Goal: Task Accomplishment & Management: Use online tool/utility

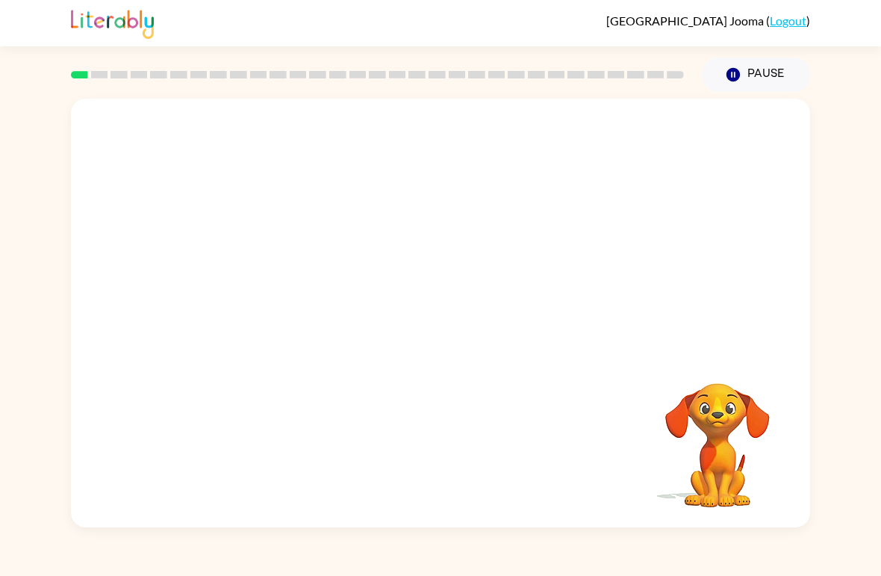
click at [382, 259] on video "Your browser must support playing .mp4 files to use Literably. Please try using…" at bounding box center [440, 225] width 739 height 253
click at [445, 326] on icon "button" at bounding box center [441, 321] width 26 height 26
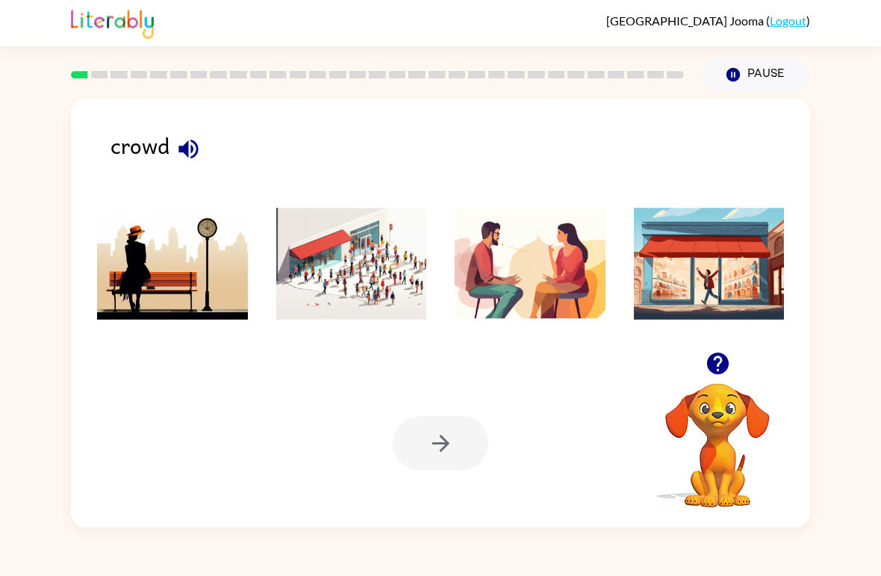
click at [378, 288] on img at bounding box center [351, 264] width 151 height 112
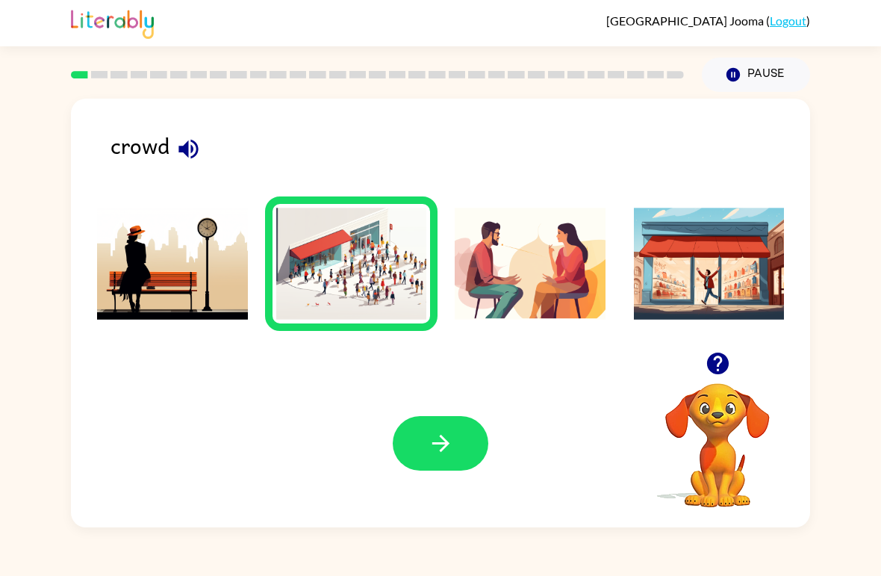
click at [464, 446] on button "button" at bounding box center [441, 443] width 96 height 55
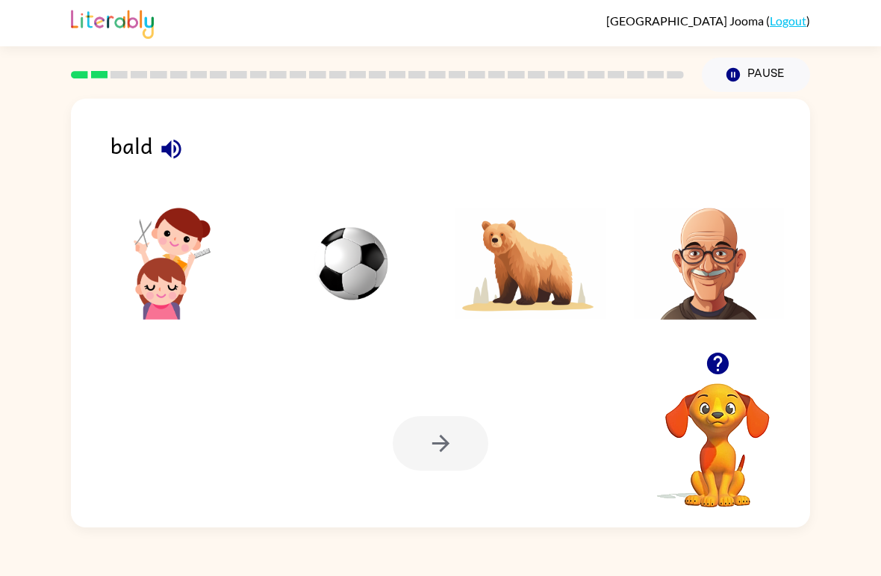
click at [726, 299] on img at bounding box center [709, 264] width 151 height 112
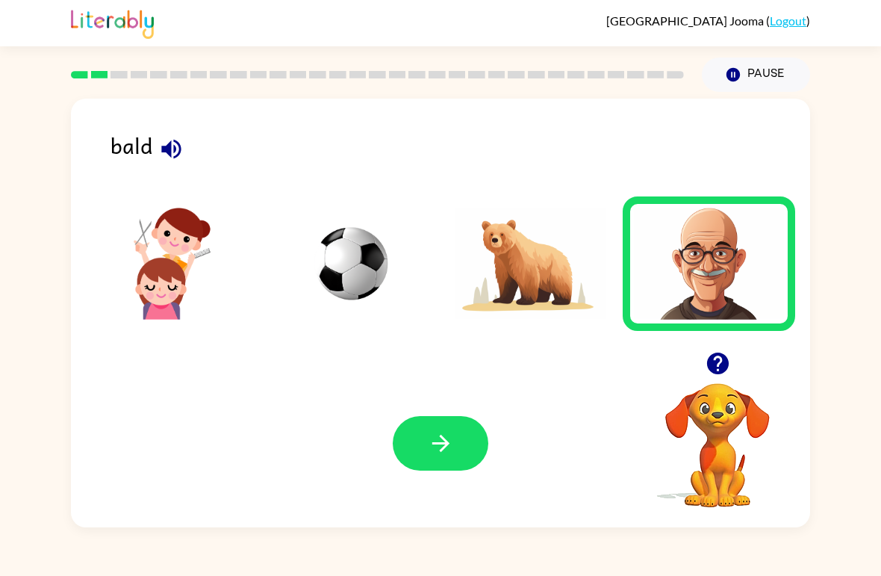
click at [477, 439] on button "button" at bounding box center [441, 443] width 96 height 55
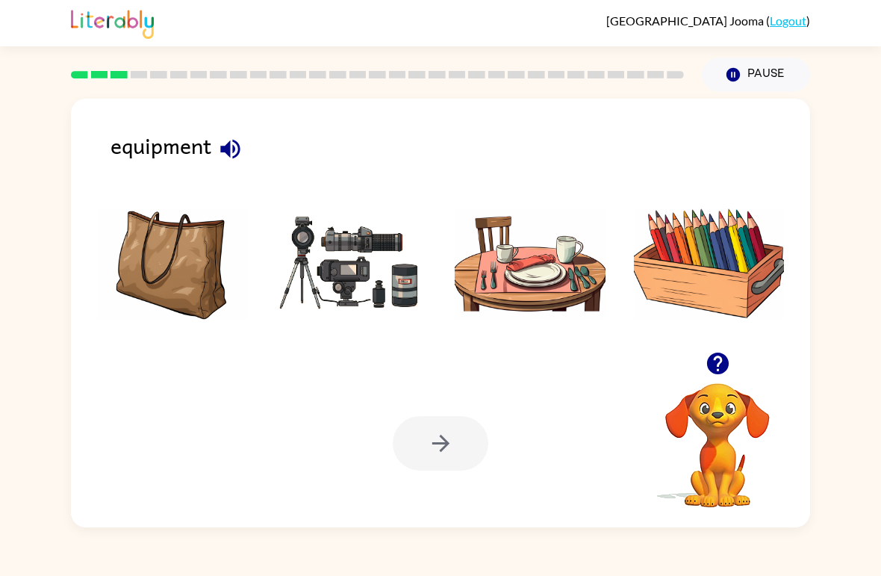
click at [331, 305] on img at bounding box center [351, 264] width 151 height 112
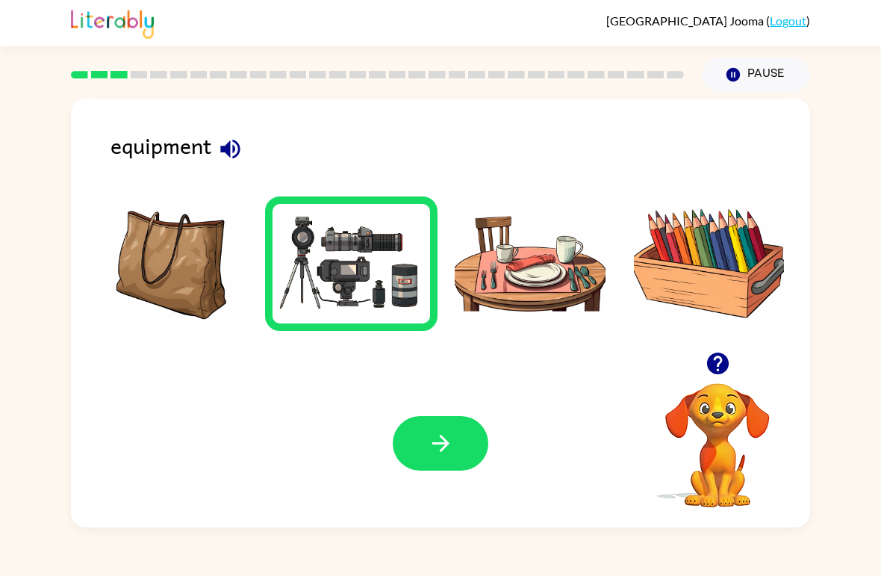
click at [457, 450] on button "button" at bounding box center [441, 443] width 96 height 55
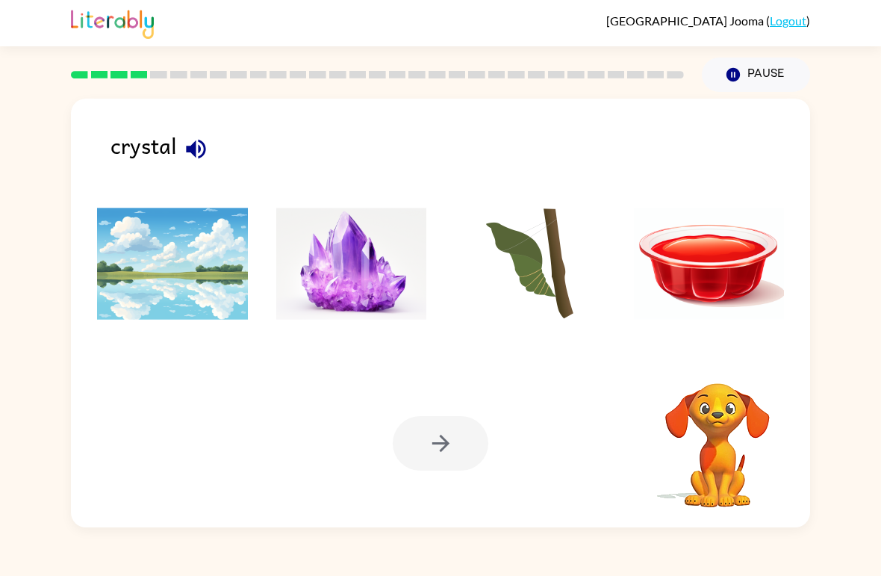
click at [338, 264] on img at bounding box center [351, 264] width 151 height 112
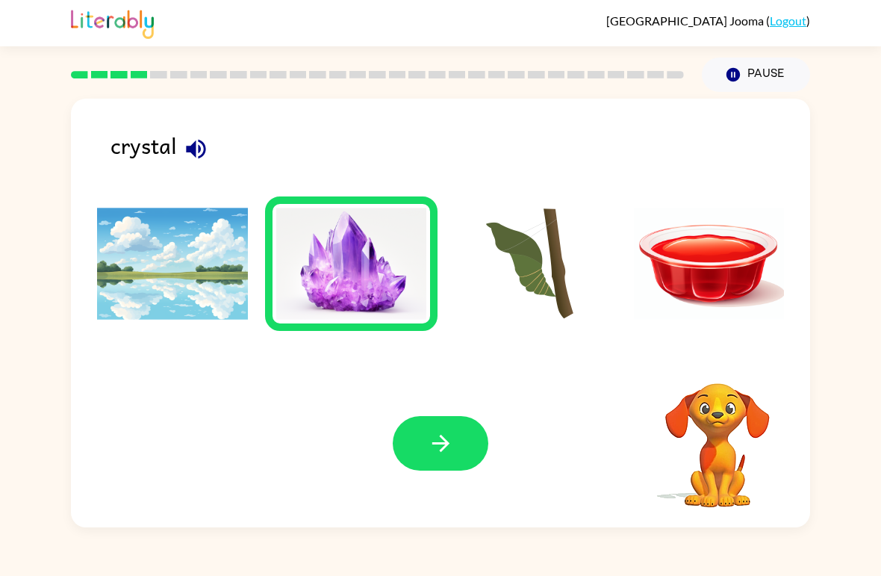
click at [473, 468] on button "button" at bounding box center [441, 443] width 96 height 55
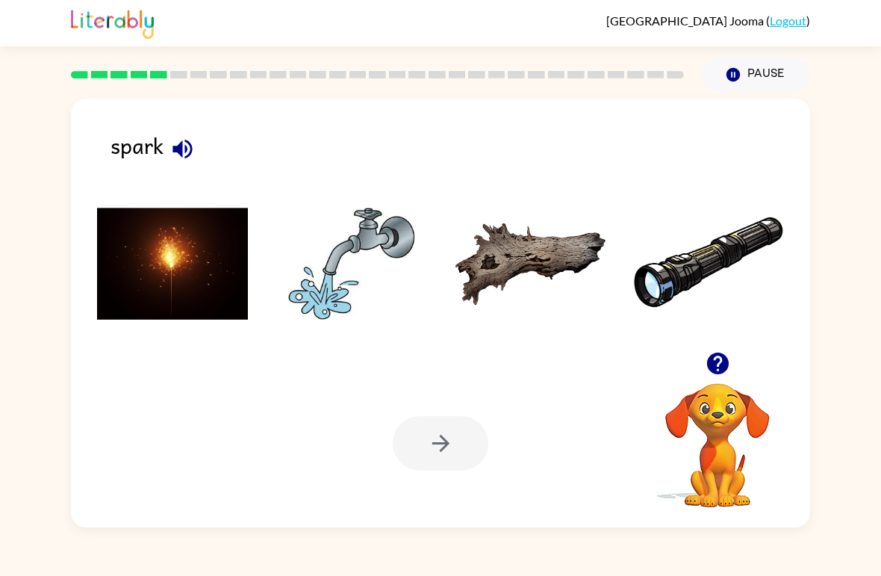
click at [222, 317] on img at bounding box center [172, 264] width 151 height 112
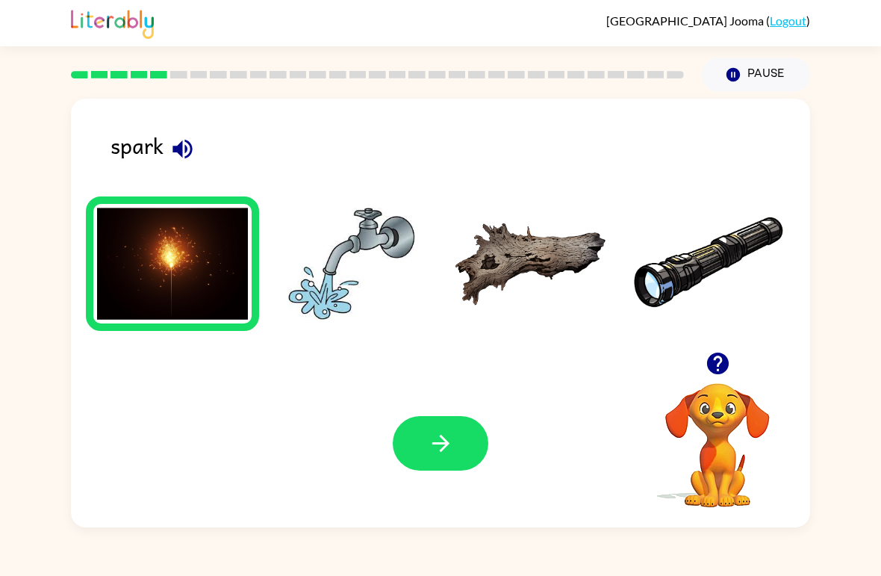
click at [479, 462] on button "button" at bounding box center [441, 443] width 96 height 55
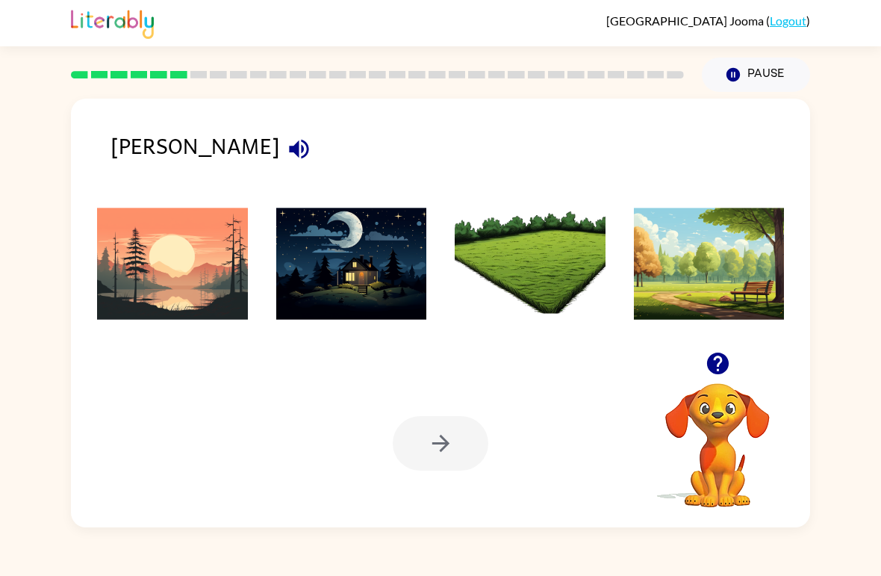
click at [157, 289] on img at bounding box center [172, 264] width 151 height 112
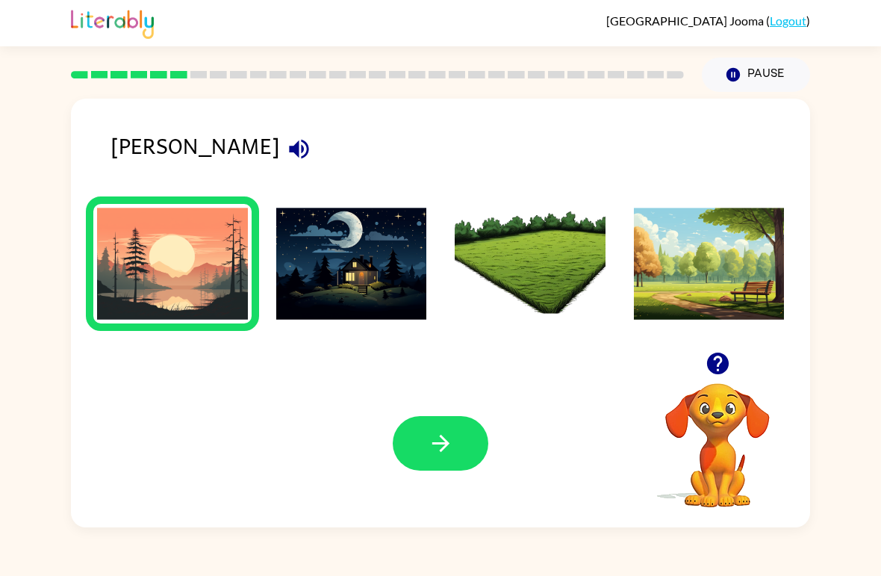
click at [458, 437] on button "button" at bounding box center [441, 443] width 96 height 55
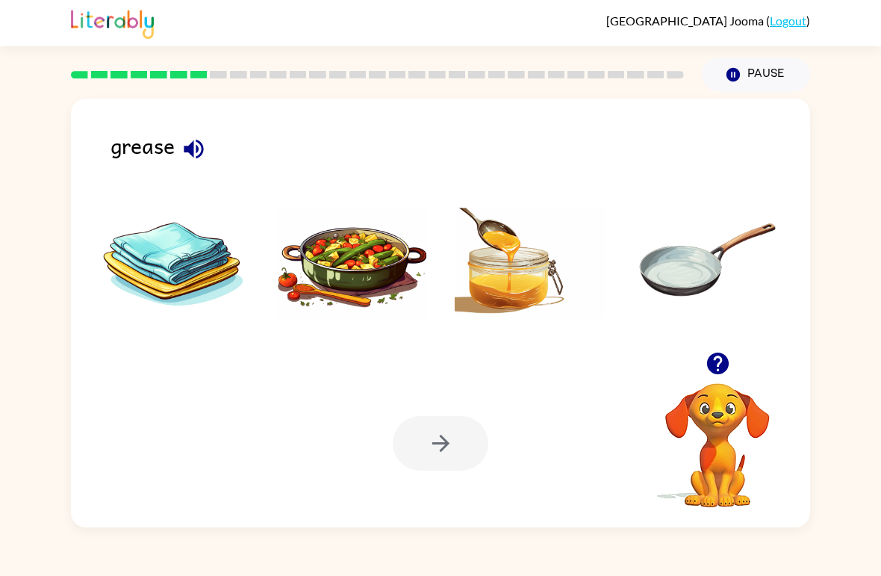
click at [507, 311] on img at bounding box center [530, 264] width 151 height 112
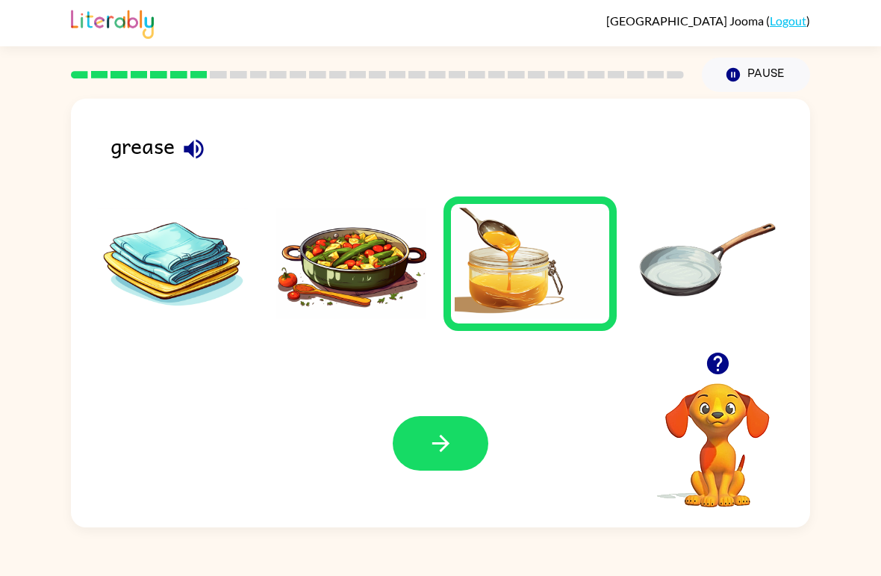
click at [661, 290] on img at bounding box center [709, 264] width 151 height 112
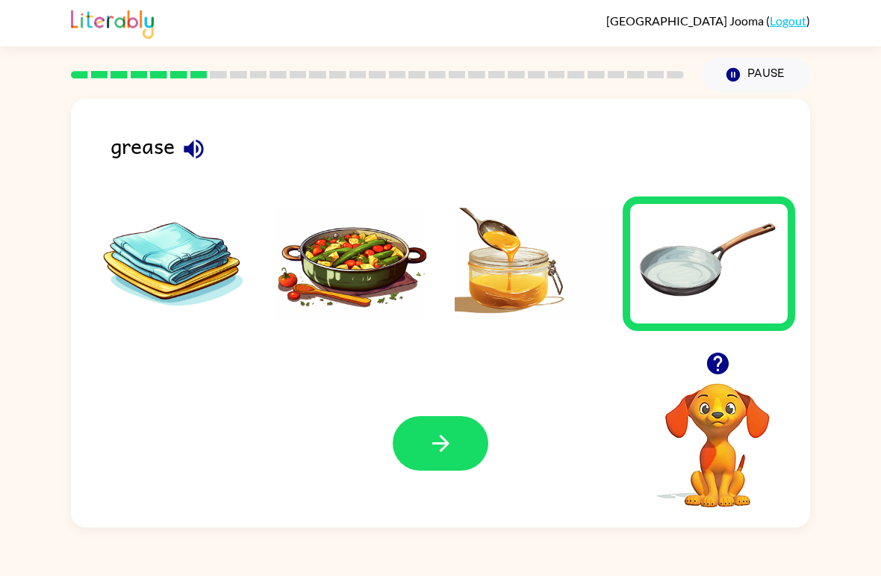
click at [455, 437] on button "button" at bounding box center [441, 443] width 96 height 55
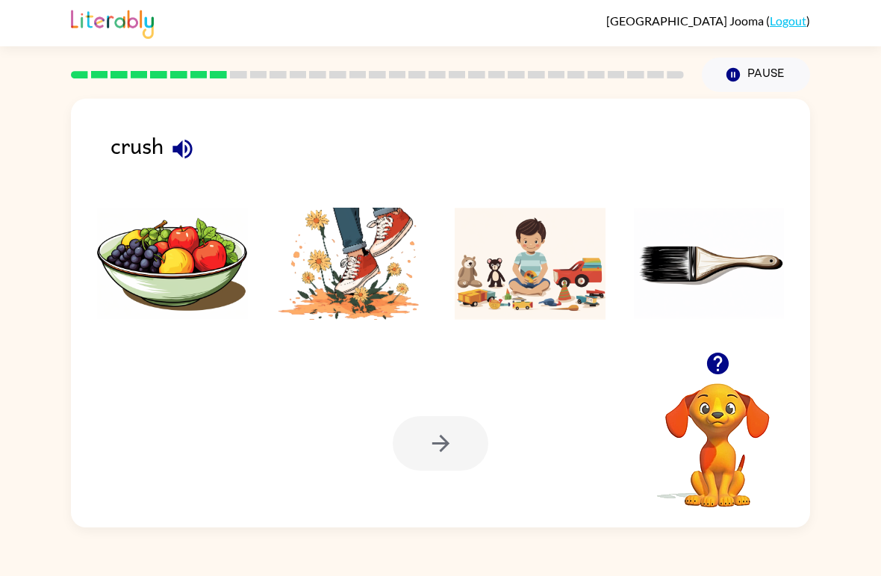
click at [446, 444] on div at bounding box center [441, 443] width 96 height 55
click at [370, 282] on img at bounding box center [351, 264] width 151 height 112
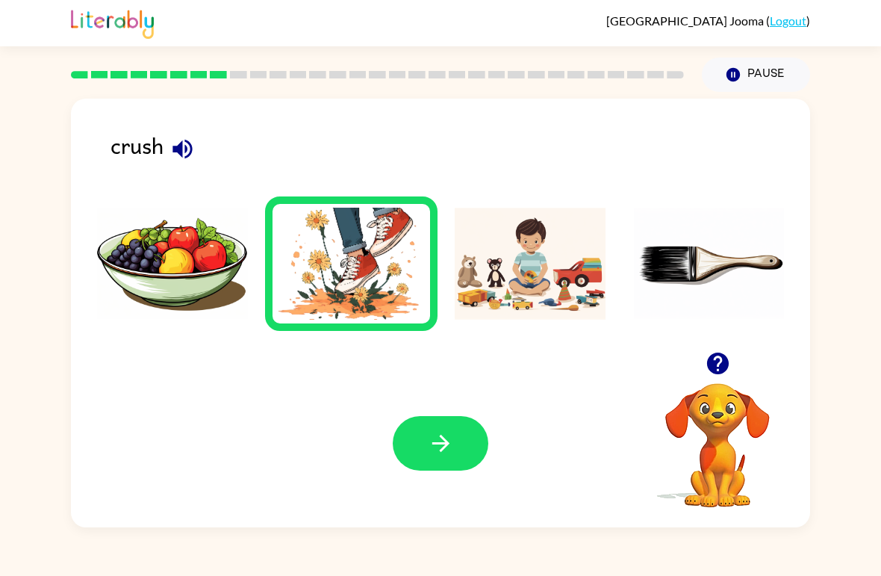
click at [465, 457] on button "button" at bounding box center [441, 443] width 96 height 55
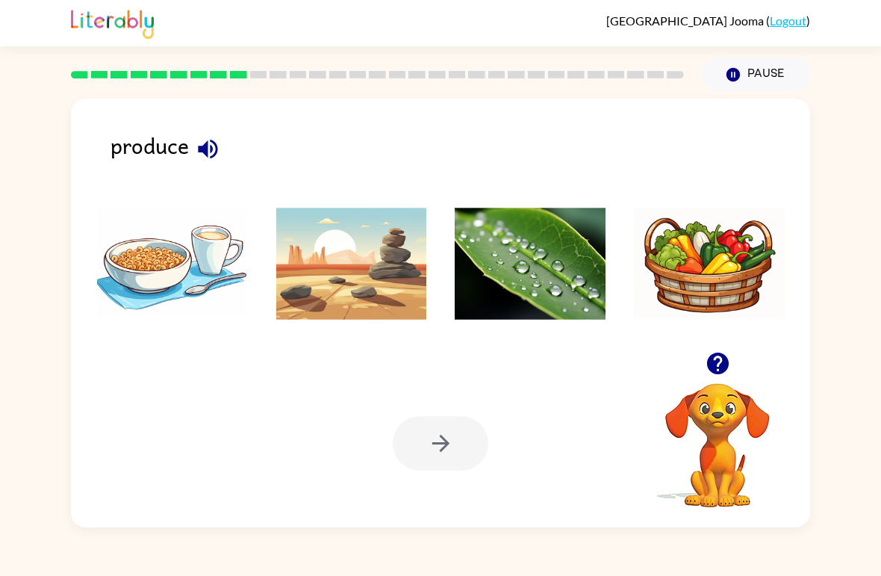
click at [538, 320] on img at bounding box center [530, 264] width 151 height 112
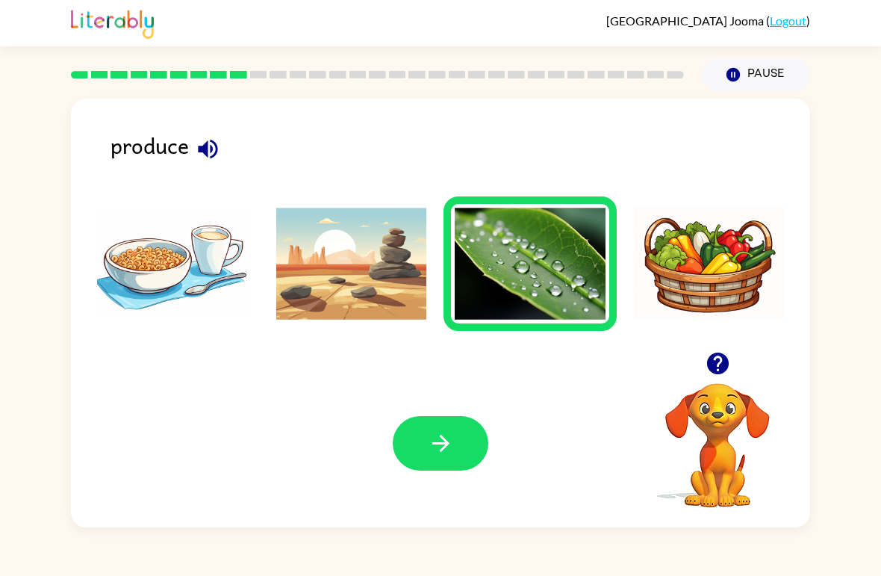
click at [444, 459] on button "button" at bounding box center [441, 443] width 96 height 55
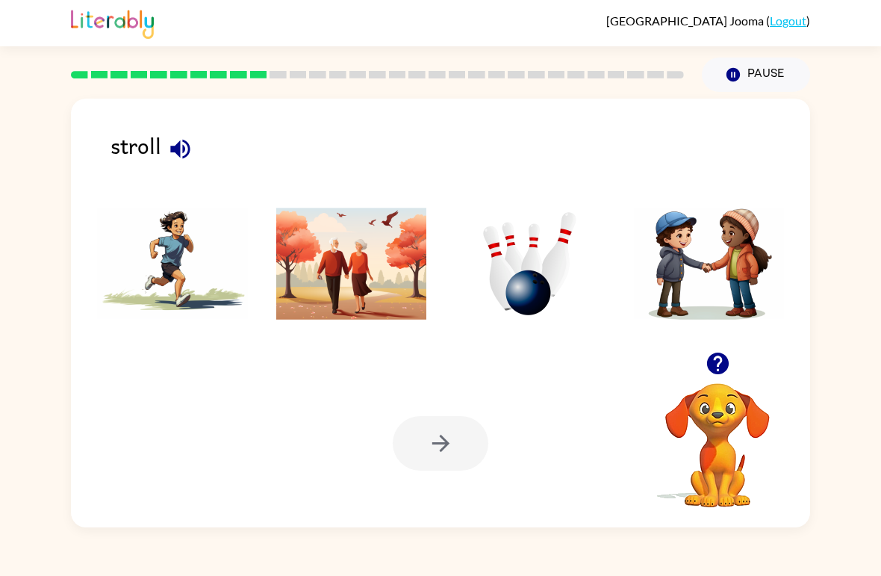
click at [330, 304] on img at bounding box center [351, 264] width 151 height 112
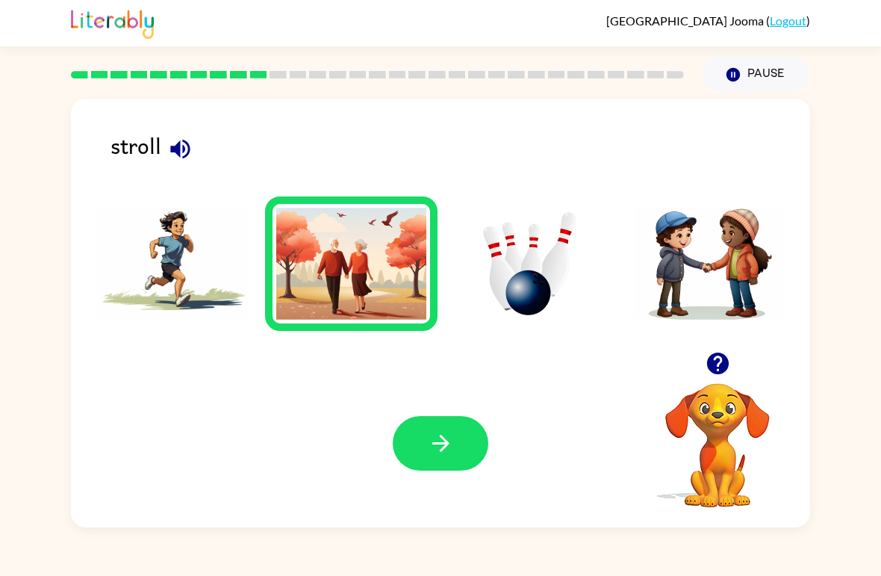
click at [435, 455] on icon "button" at bounding box center [441, 443] width 26 height 26
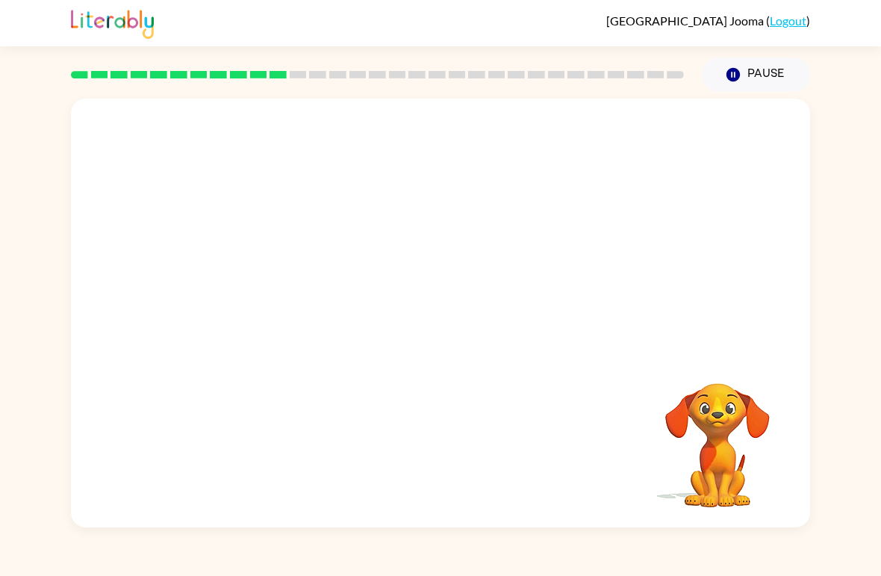
click at [0, 531] on div "[PERSON_NAME] ( Logout ) Pause Pause Your browser must support playing .mp4 fil…" at bounding box center [440, 288] width 881 height 576
click at [280, 272] on video "Your browser must support playing .mp4 files to use Literably. Please try using…" at bounding box center [440, 225] width 739 height 253
click at [283, 286] on video "Your browser must support playing .mp4 files to use Literably. Please try using…" at bounding box center [440, 225] width 739 height 253
click at [643, 129] on video "Your browser must support playing .mp4 files to use Literably. Please try using…" at bounding box center [440, 225] width 739 height 253
click at [635, 138] on video "Your browser must support playing .mp4 files to use Literably. Please try using…" at bounding box center [440, 225] width 739 height 253
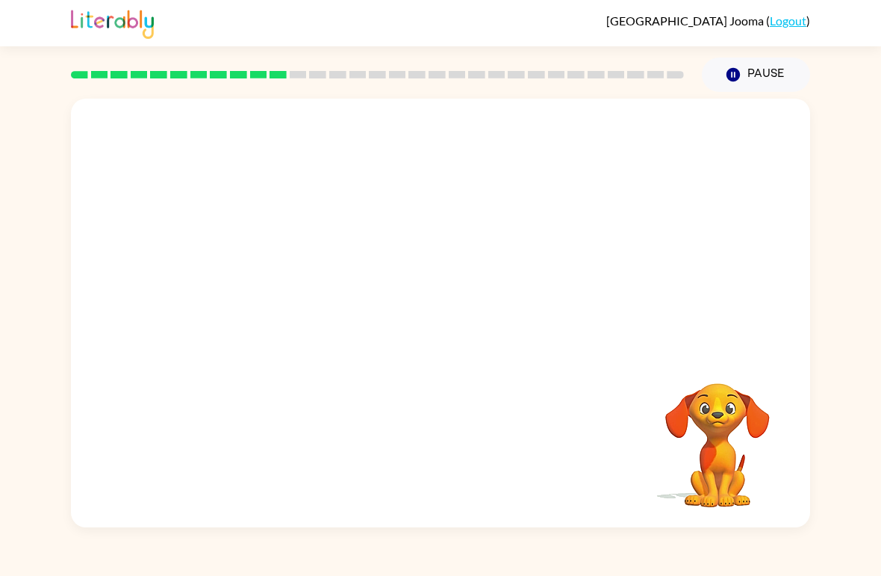
click at [638, 137] on video "Your browser must support playing .mp4 files to use Literably. Please try using…" at bounding box center [440, 225] width 739 height 253
click at [270, 302] on video "Your browser must support playing .mp4 files to use Literably. Please try using…" at bounding box center [440, 225] width 739 height 253
click at [439, 316] on div at bounding box center [441, 320] width 96 height 55
click at [446, 305] on button "button" at bounding box center [441, 320] width 96 height 55
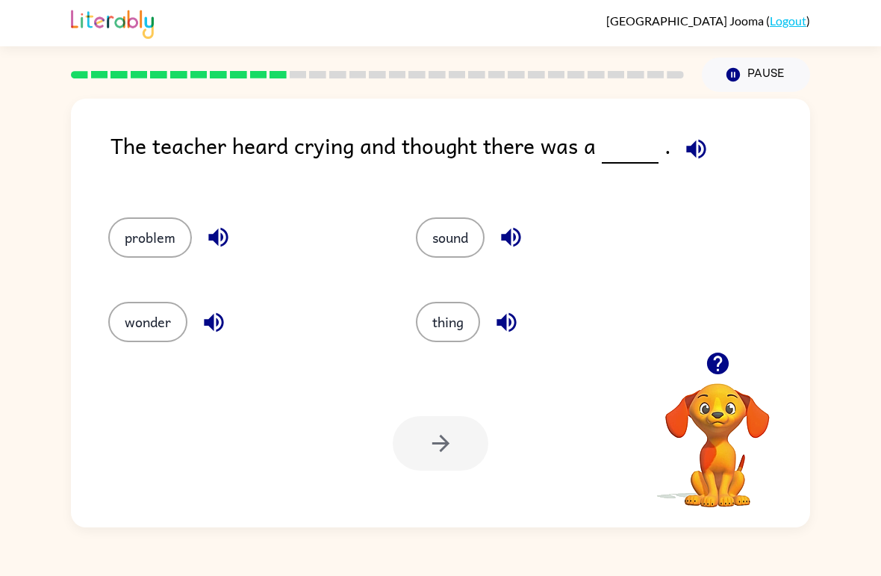
click at [132, 233] on button "problem" at bounding box center [150, 237] width 84 height 40
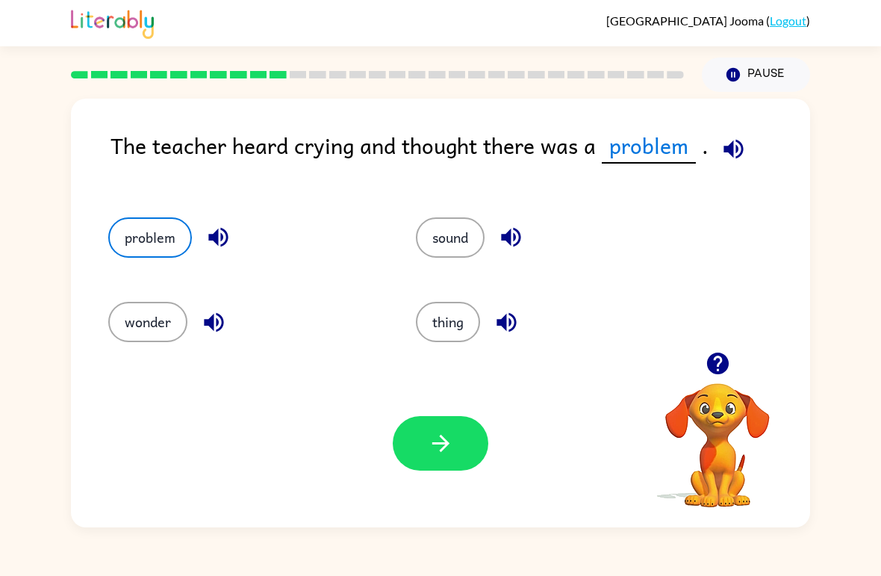
click at [492, 419] on div "Your browser must support playing .mp4 files to use Literably. Please try using…" at bounding box center [440, 443] width 739 height 168
click at [454, 443] on button "button" at bounding box center [441, 443] width 96 height 55
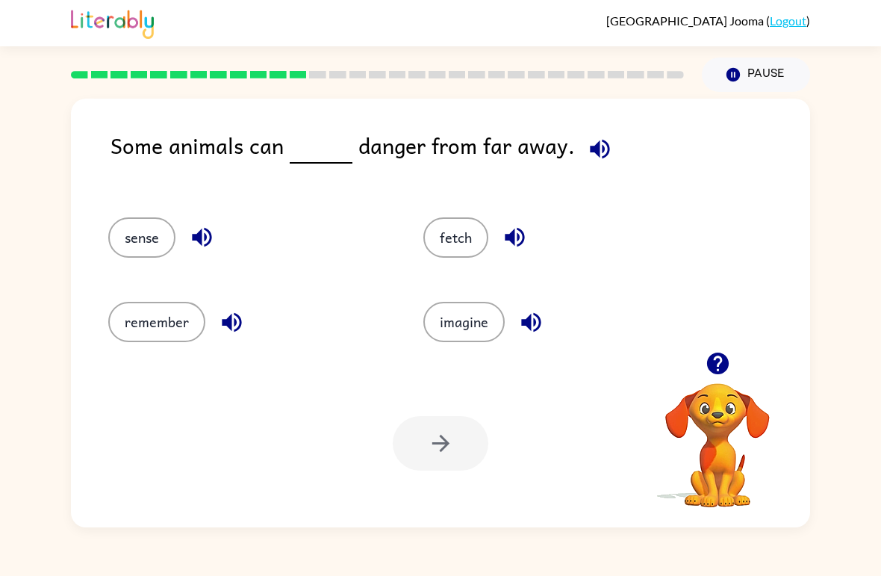
click at [125, 252] on button "sense" at bounding box center [141, 237] width 67 height 40
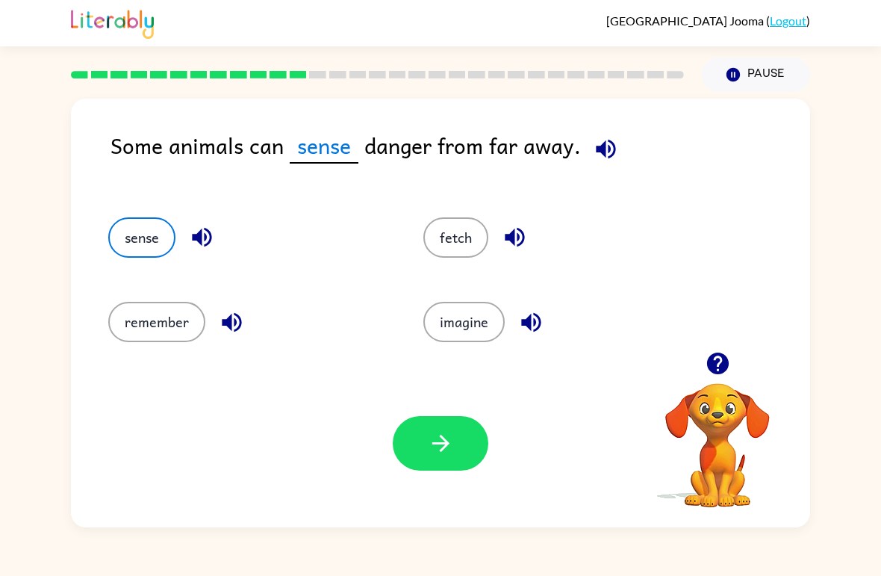
click at [432, 461] on button "button" at bounding box center [441, 443] width 96 height 55
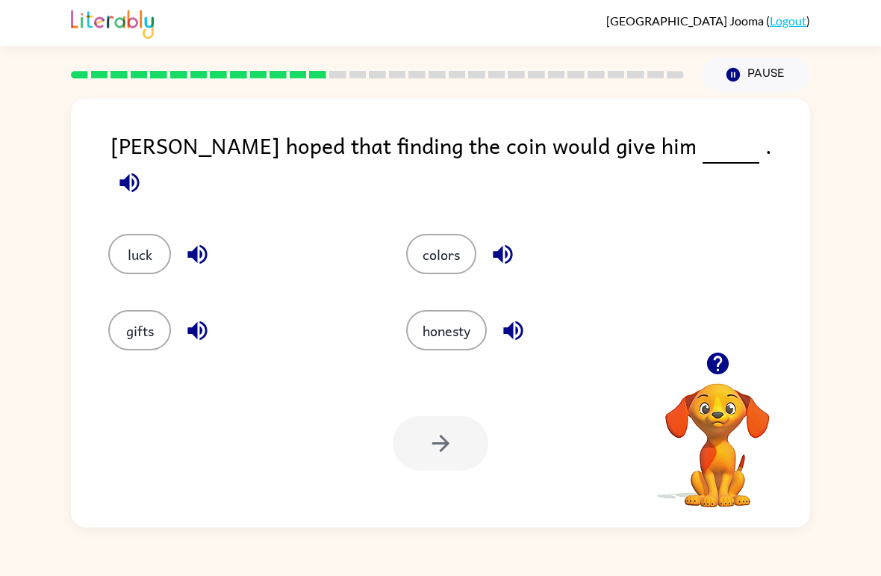
click at [442, 452] on div at bounding box center [441, 443] width 96 height 55
click at [157, 234] on button "luck" at bounding box center [139, 254] width 63 height 40
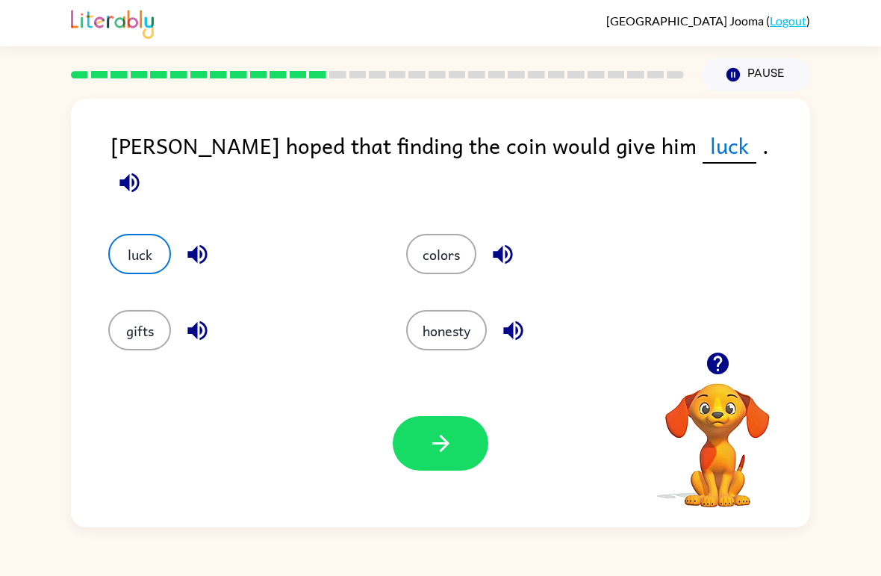
click at [426, 467] on button "button" at bounding box center [441, 443] width 96 height 55
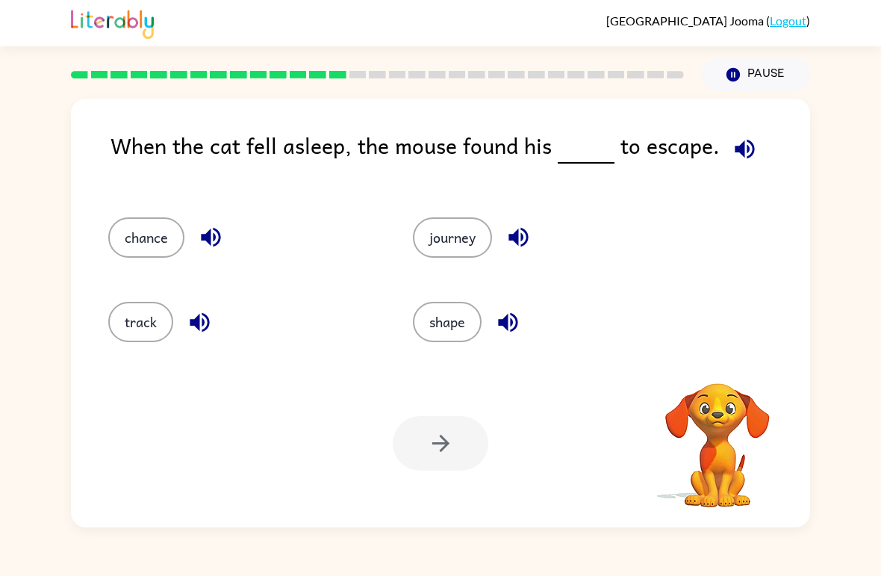
click at [416, 439] on div at bounding box center [441, 443] width 96 height 55
click at [127, 252] on button "chance" at bounding box center [146, 237] width 76 height 40
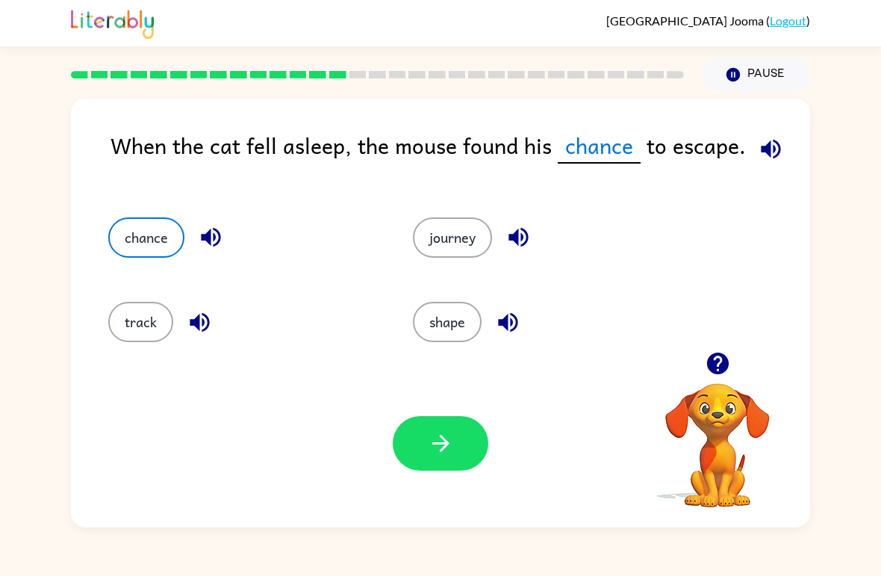
click at [434, 449] on icon "button" at bounding box center [441, 443] width 26 height 26
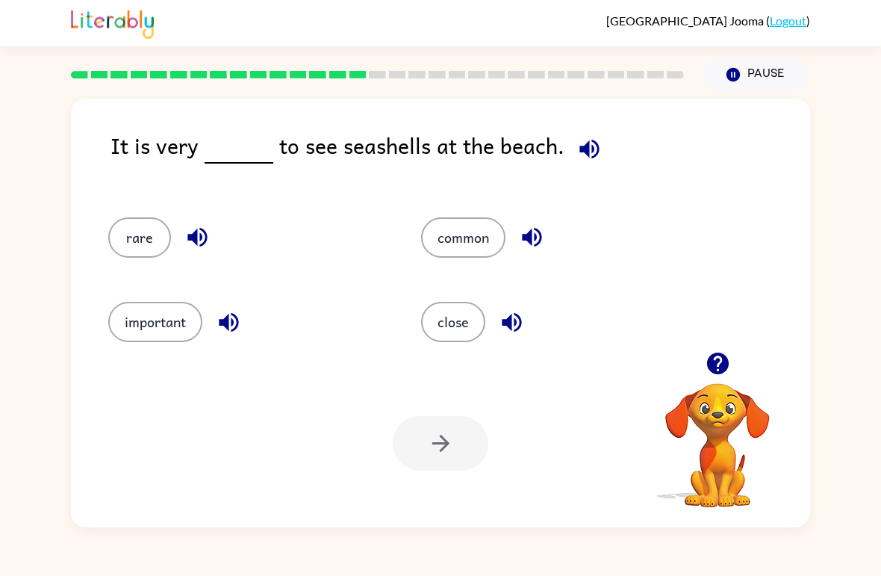
click at [452, 247] on button "common" at bounding box center [463, 237] width 84 height 40
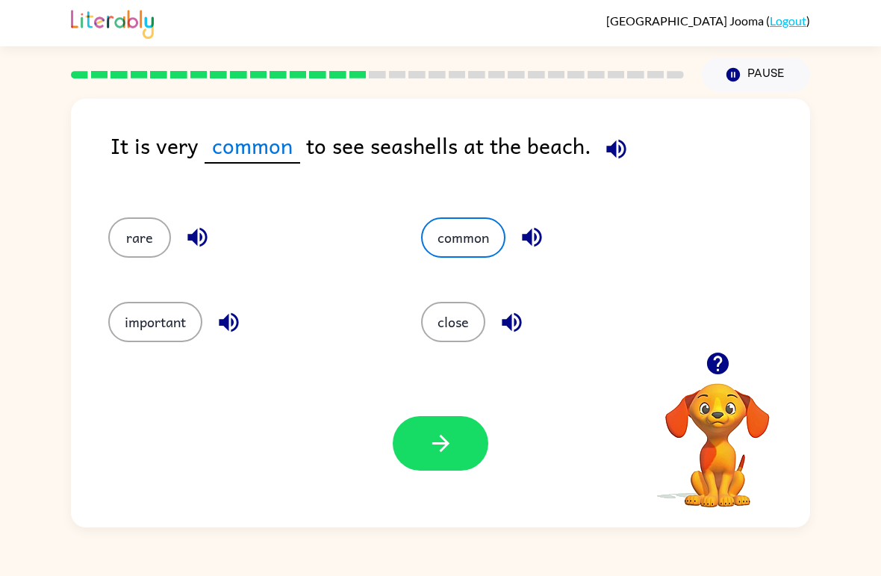
click at [470, 440] on button "button" at bounding box center [441, 443] width 96 height 55
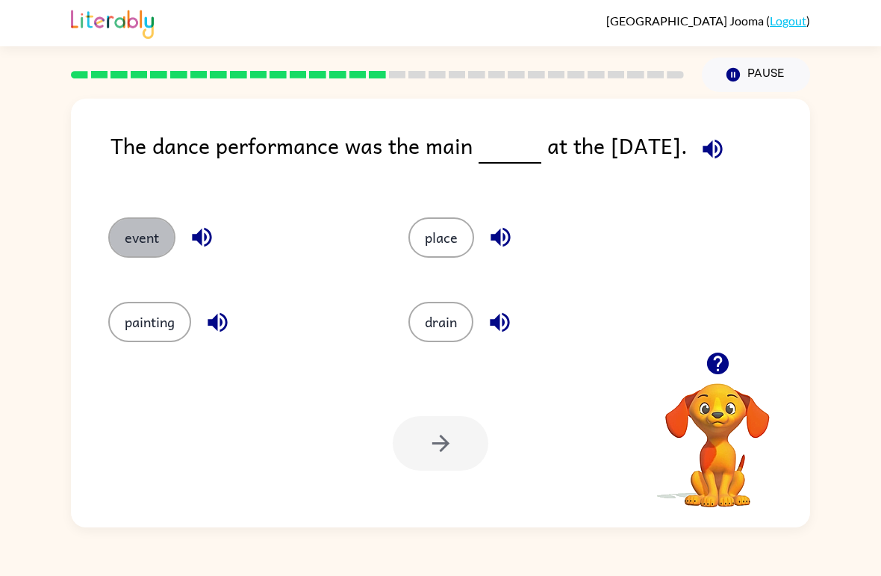
click at [140, 249] on button "event" at bounding box center [141, 237] width 67 height 40
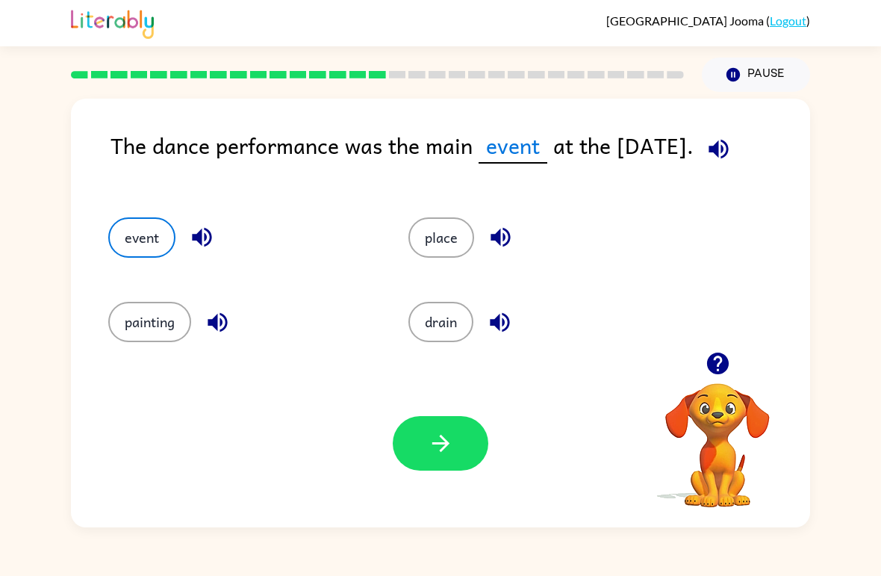
click at [449, 426] on button "button" at bounding box center [441, 443] width 96 height 55
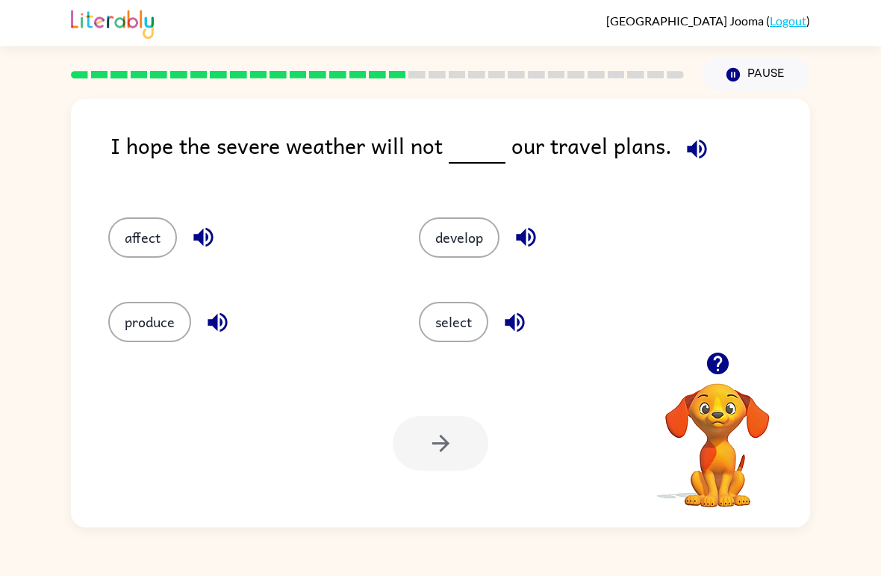
click at [167, 230] on button "affect" at bounding box center [142, 237] width 69 height 40
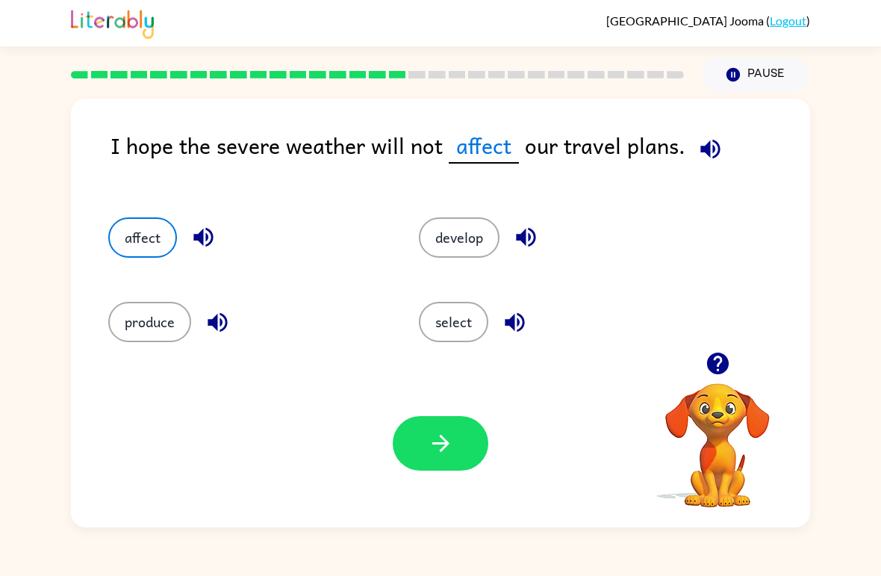
click at [446, 442] on icon "button" at bounding box center [440, 443] width 17 height 17
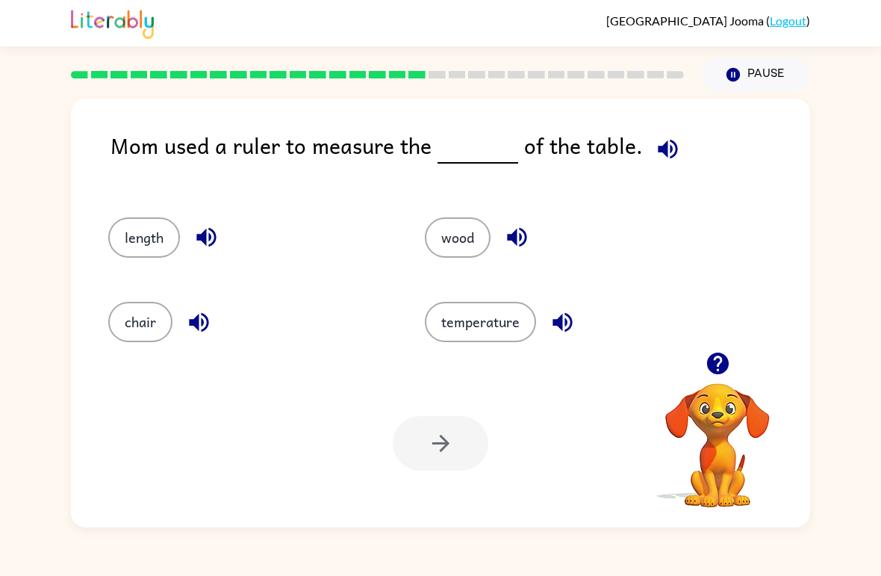
click at [166, 219] on button "length" at bounding box center [144, 237] width 72 height 40
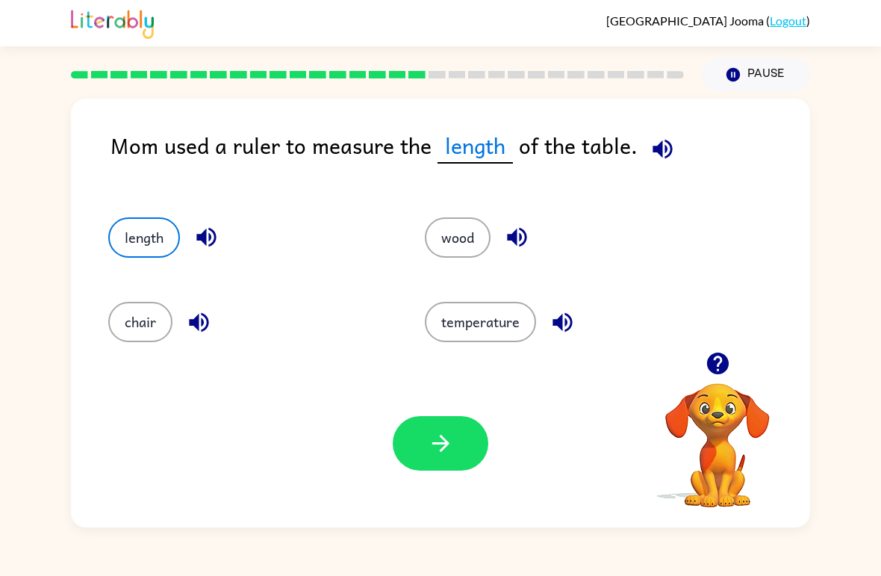
click at [461, 452] on button "button" at bounding box center [441, 443] width 96 height 55
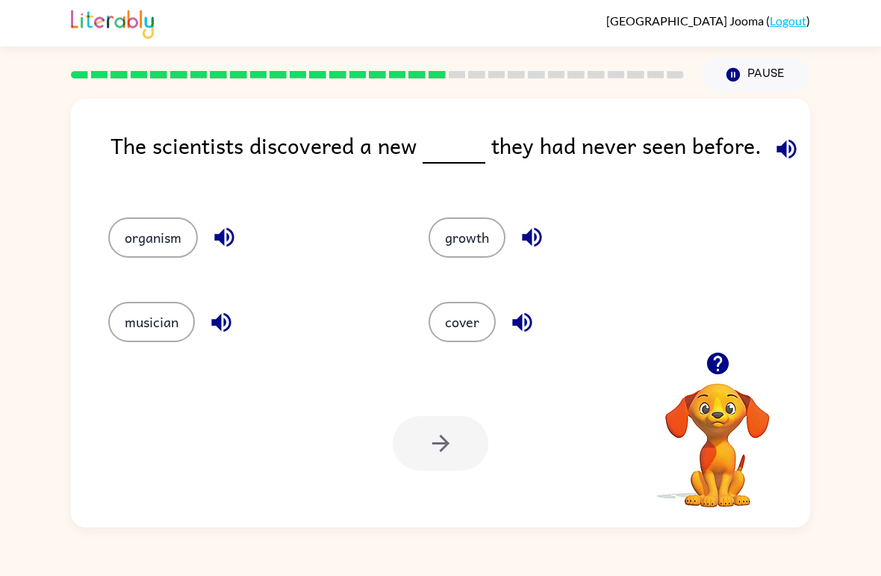
click at [483, 257] on button "growth" at bounding box center [467, 237] width 77 height 40
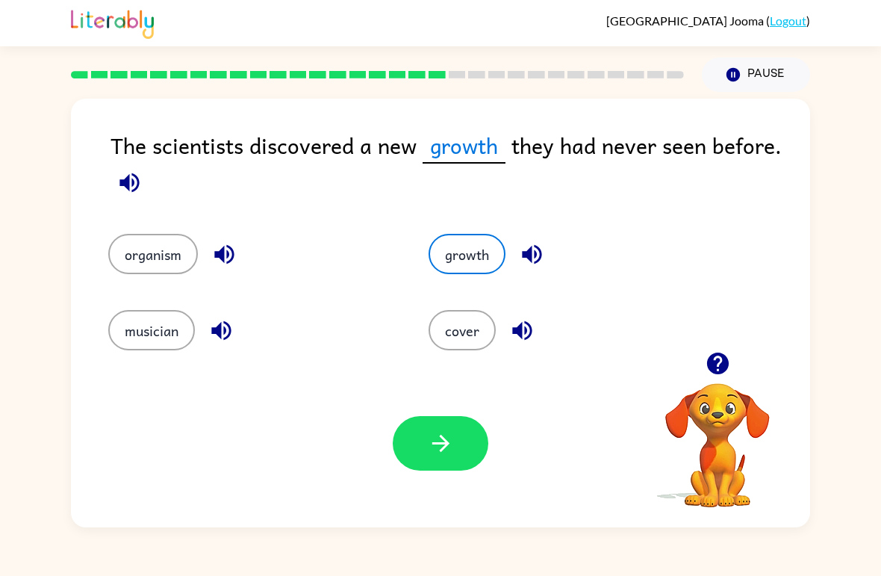
click at [471, 466] on button "button" at bounding box center [441, 443] width 96 height 55
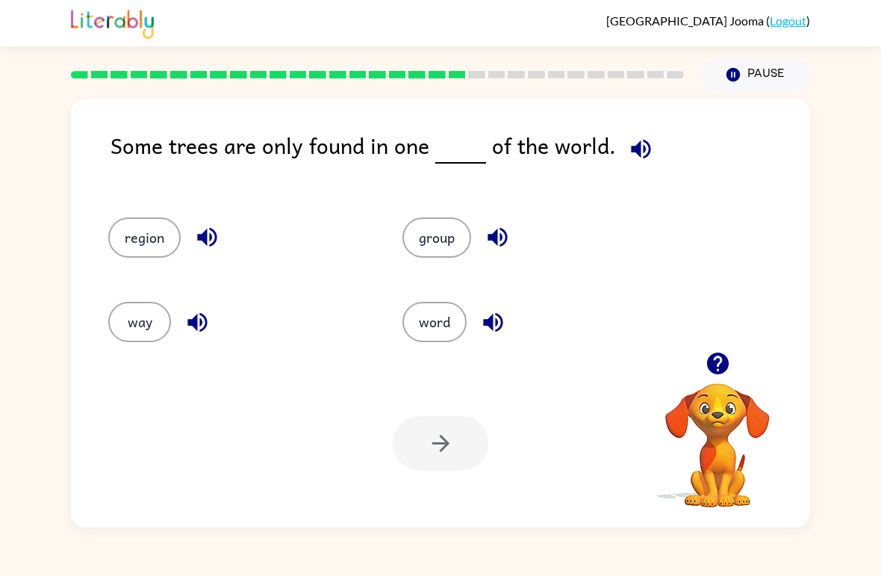
click at [178, 245] on button "region" at bounding box center [144, 237] width 72 height 40
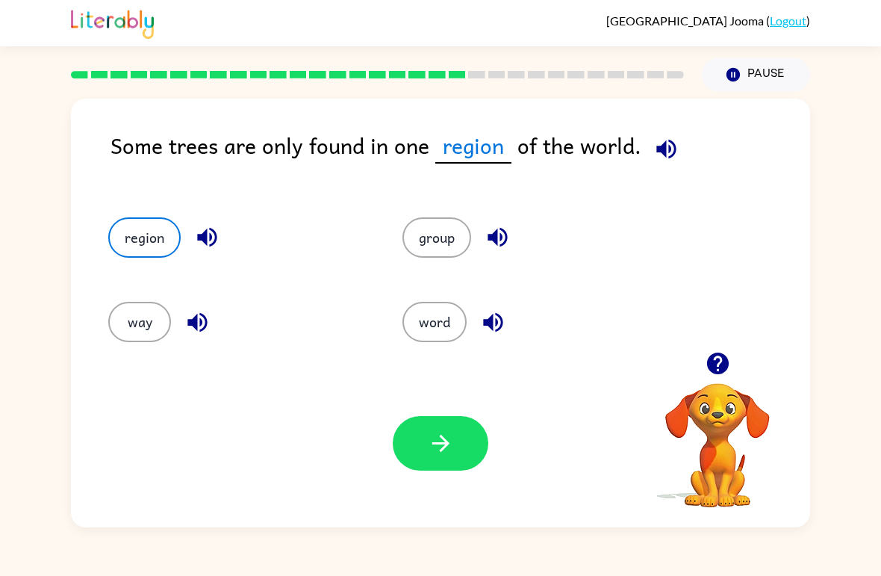
click at [470, 448] on button "button" at bounding box center [441, 443] width 96 height 55
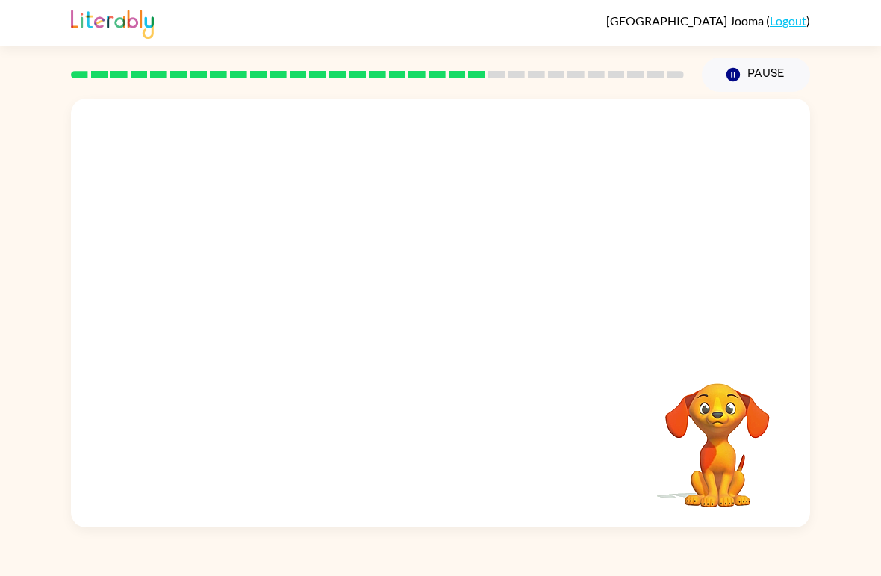
click at [310, 305] on video "Your browser must support playing .mp4 files to use Literably. Please try using…" at bounding box center [440, 225] width 739 height 253
click at [288, 312] on video "Your browser must support playing .mp4 files to use Literably. Please try using…" at bounding box center [440, 225] width 739 height 253
click at [317, 304] on video "Your browser must support playing .mp4 files to use Literably. Please try using…" at bounding box center [440, 225] width 739 height 253
click at [327, 314] on video "Your browser must support playing .mp4 files to use Literably. Please try using…" at bounding box center [440, 225] width 739 height 253
click at [458, 323] on div at bounding box center [441, 320] width 96 height 55
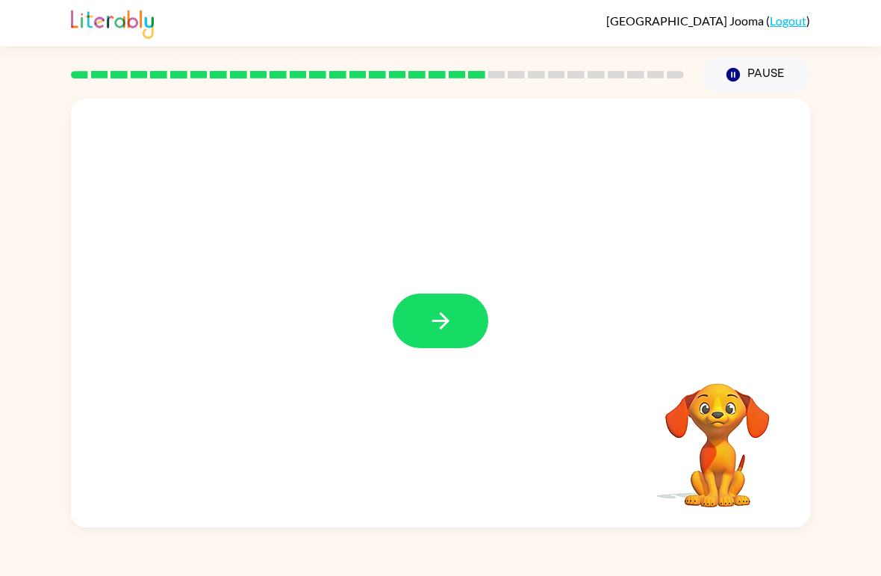
click at [697, 467] on video "Your browser must support playing .mp4 files to use Literably. Please try using…" at bounding box center [717, 434] width 149 height 149
click at [423, 321] on button "button" at bounding box center [441, 320] width 96 height 55
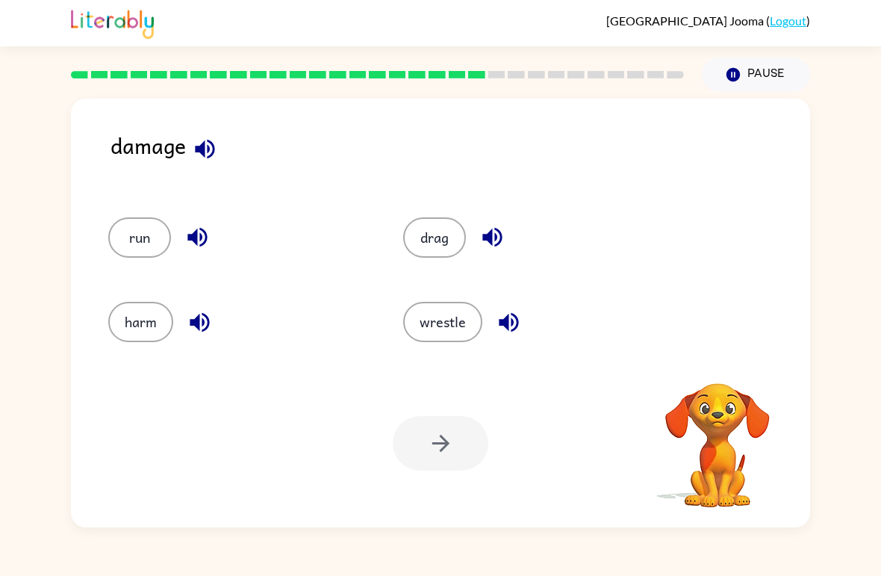
click at [136, 337] on button "harm" at bounding box center [140, 322] width 65 height 40
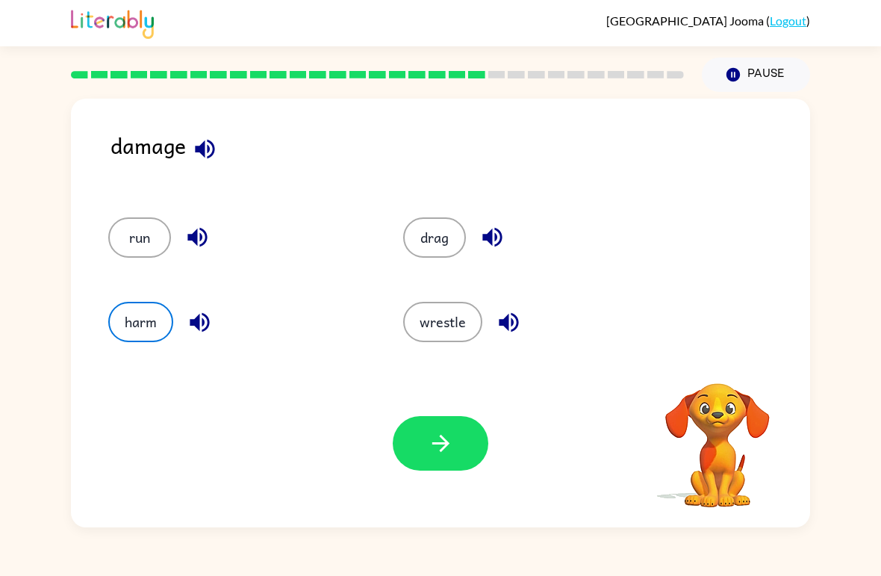
click at [451, 470] on button "button" at bounding box center [441, 443] width 96 height 55
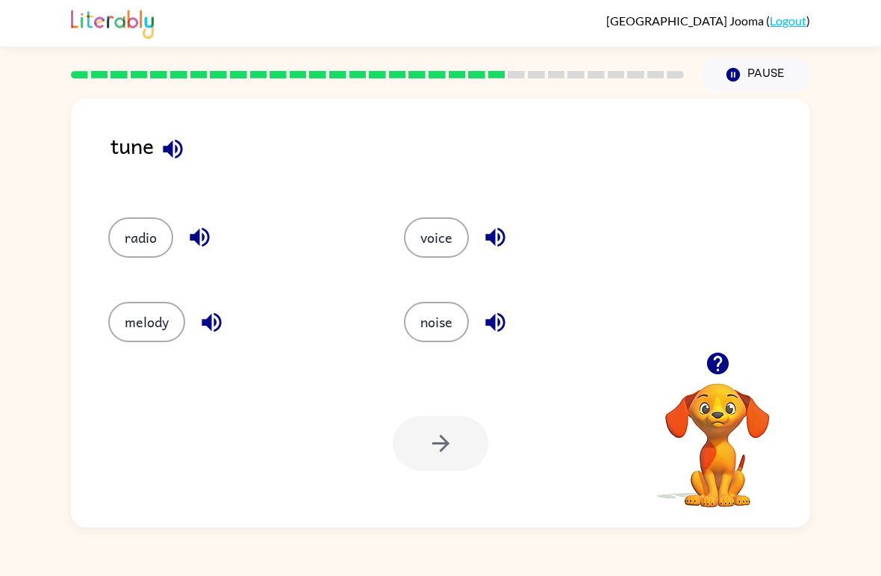
click at [181, 332] on button "melody" at bounding box center [146, 322] width 77 height 40
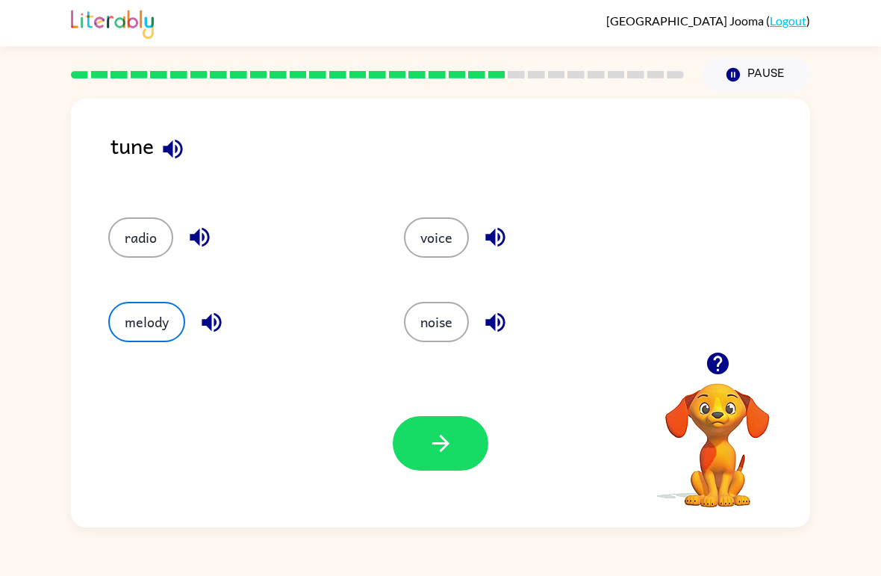
click at [438, 417] on button "button" at bounding box center [441, 443] width 96 height 55
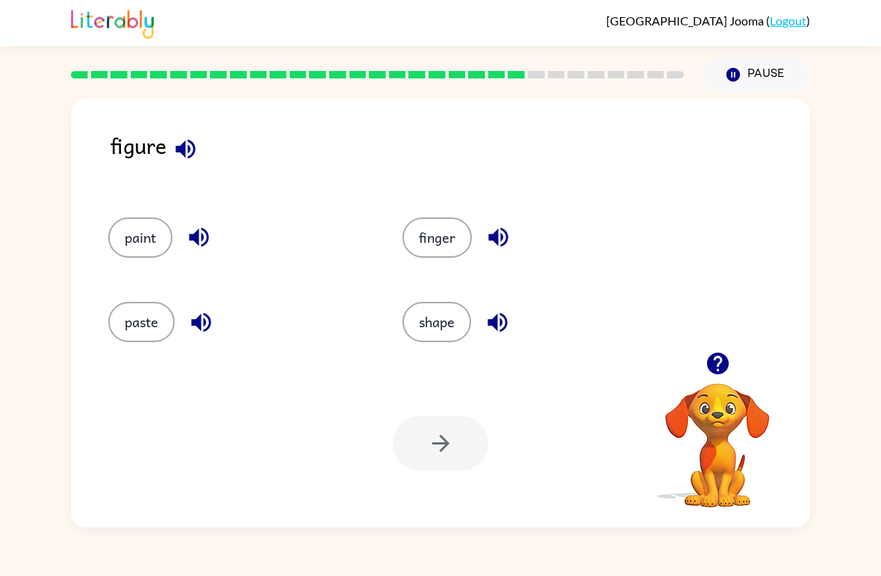
click at [438, 306] on button "shape" at bounding box center [436, 322] width 69 height 40
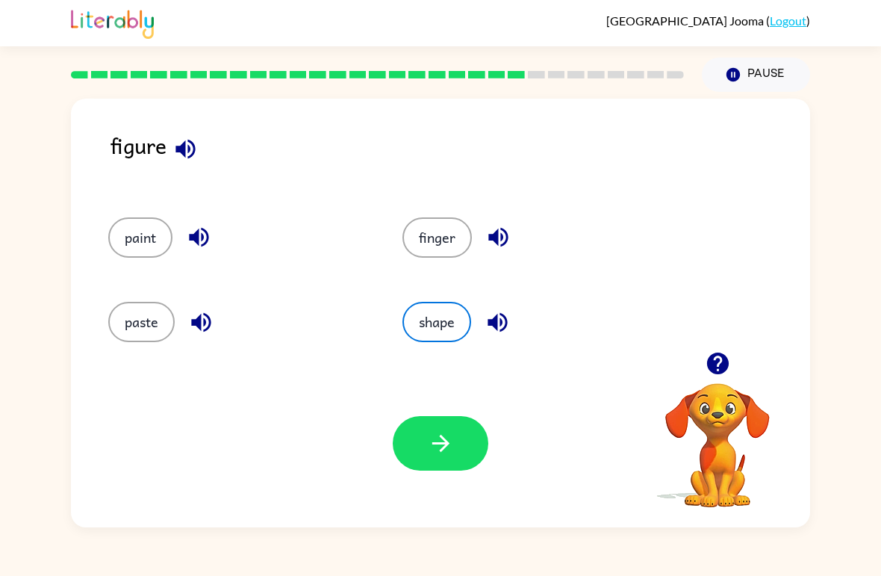
click at [464, 453] on button "button" at bounding box center [441, 443] width 96 height 55
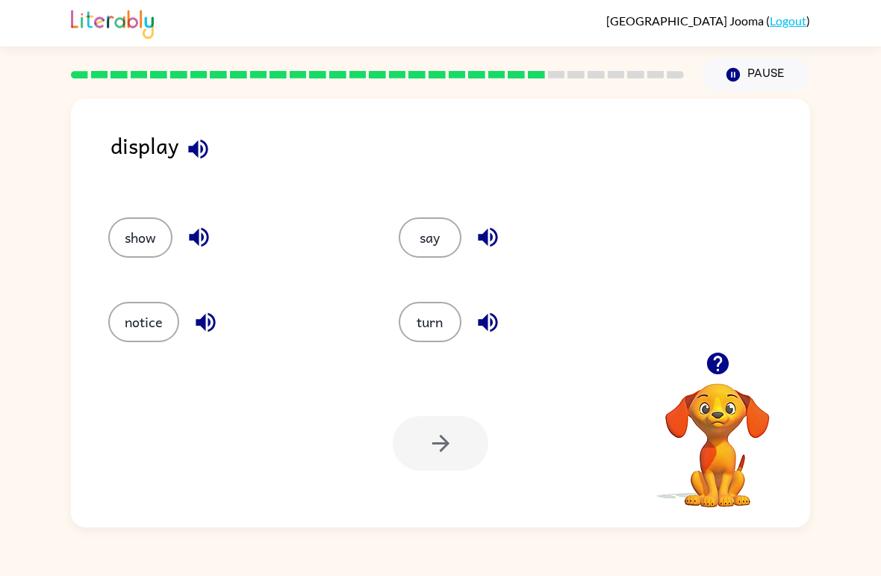
click at [153, 235] on button "show" at bounding box center [140, 237] width 64 height 40
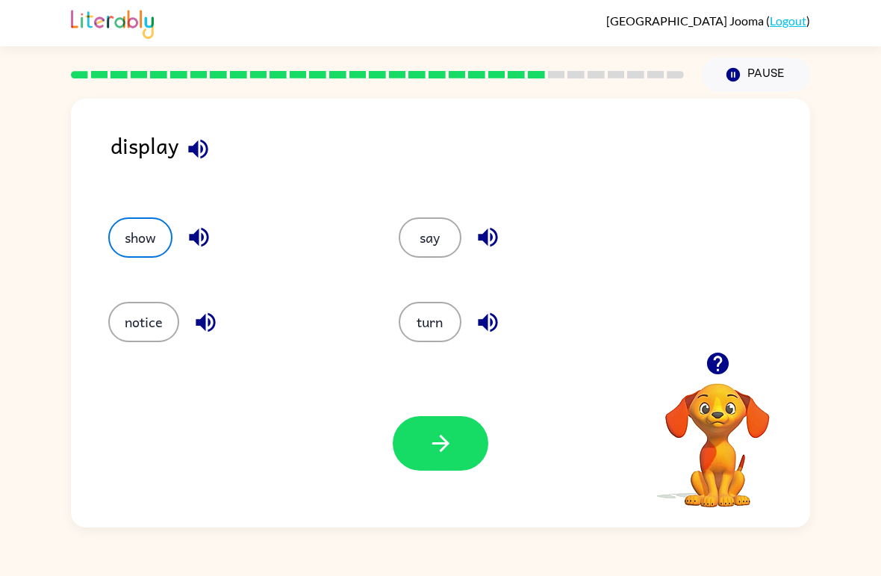
click at [443, 455] on icon "button" at bounding box center [441, 443] width 26 height 26
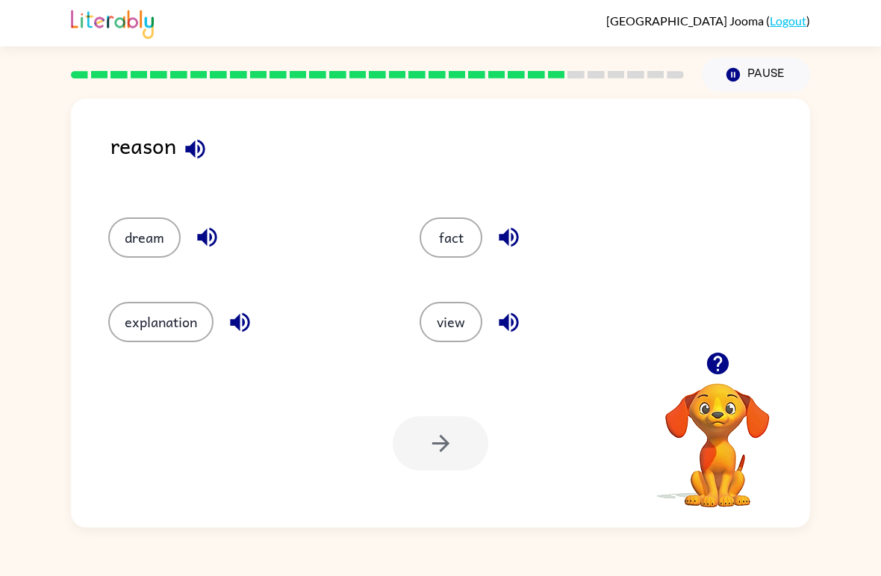
click at [184, 324] on button "explanation" at bounding box center [160, 322] width 105 height 40
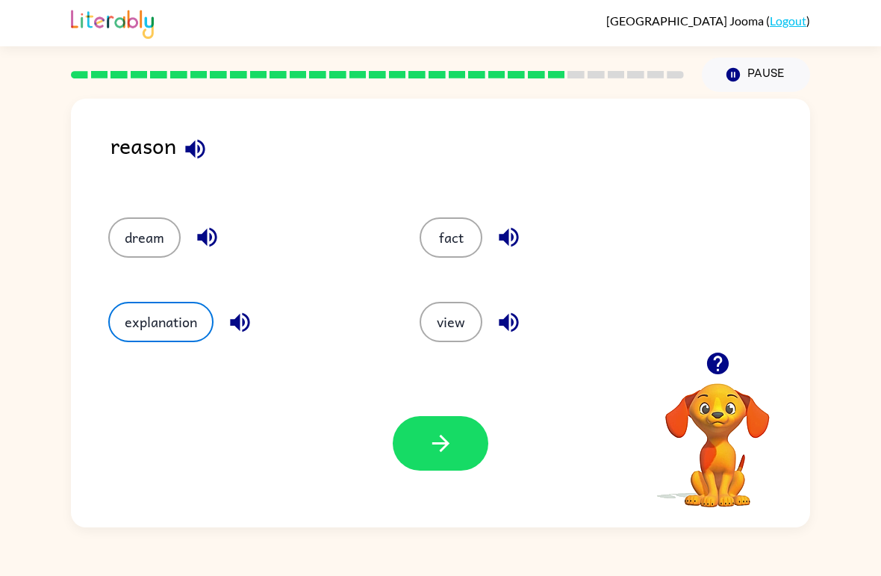
click at [427, 469] on button "button" at bounding box center [441, 443] width 96 height 55
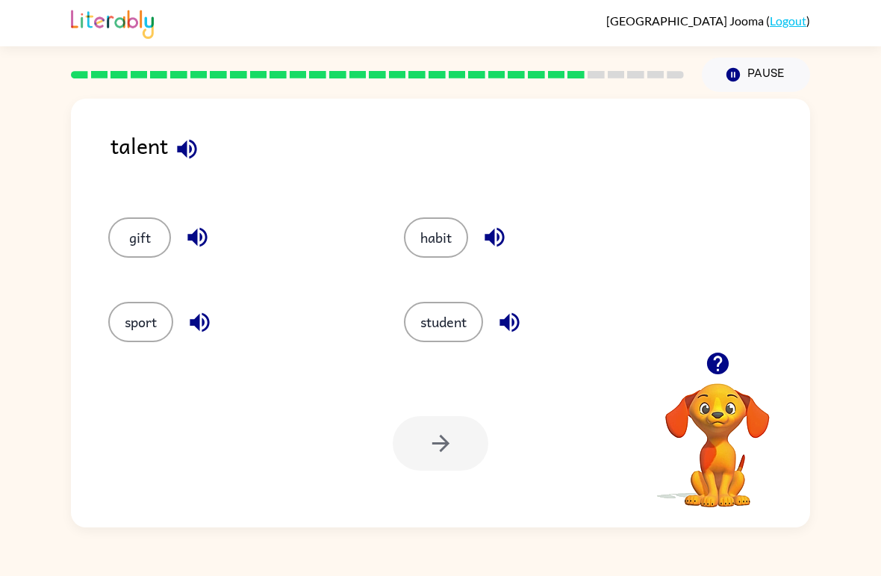
click at [125, 328] on button "sport" at bounding box center [140, 322] width 65 height 40
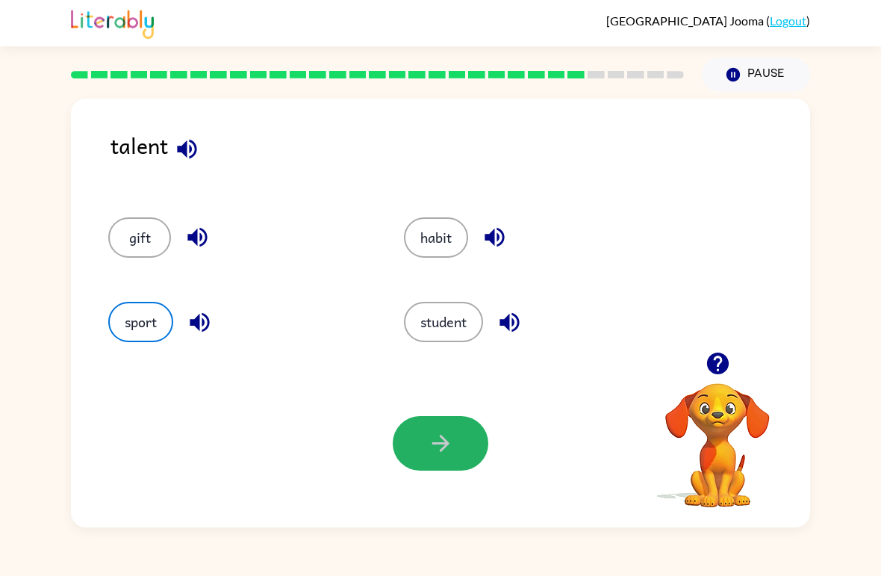
click at [449, 453] on icon "button" at bounding box center [441, 443] width 26 height 26
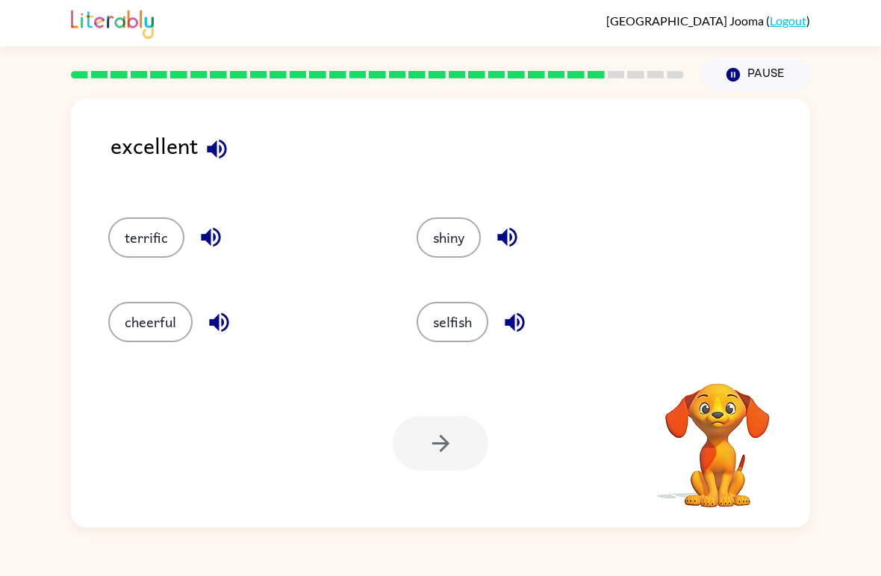
click at [339, 507] on div "Your browser must support playing .mp4 files to use Literably. Please try using…" at bounding box center [440, 443] width 739 height 168
click at [142, 232] on button "terrific" at bounding box center [146, 237] width 76 height 40
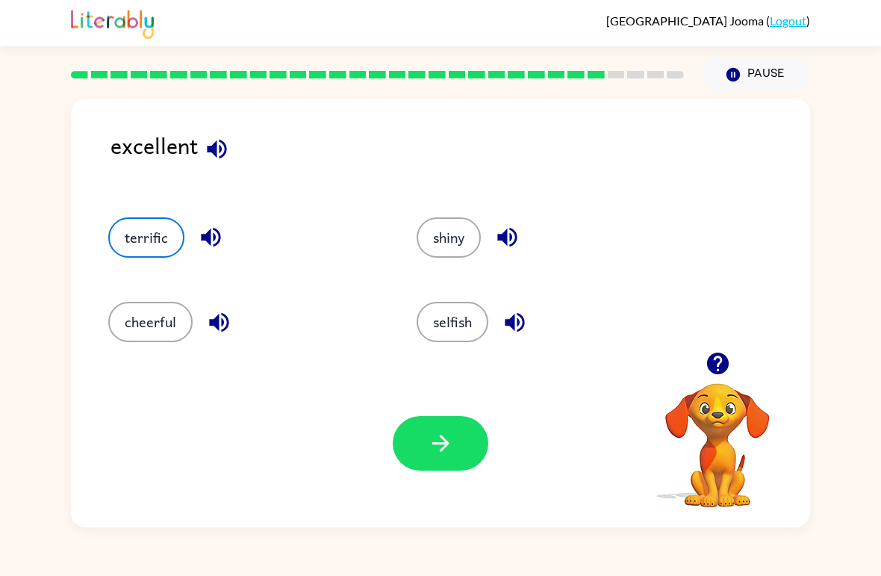
click at [456, 448] on button "button" at bounding box center [441, 443] width 96 height 55
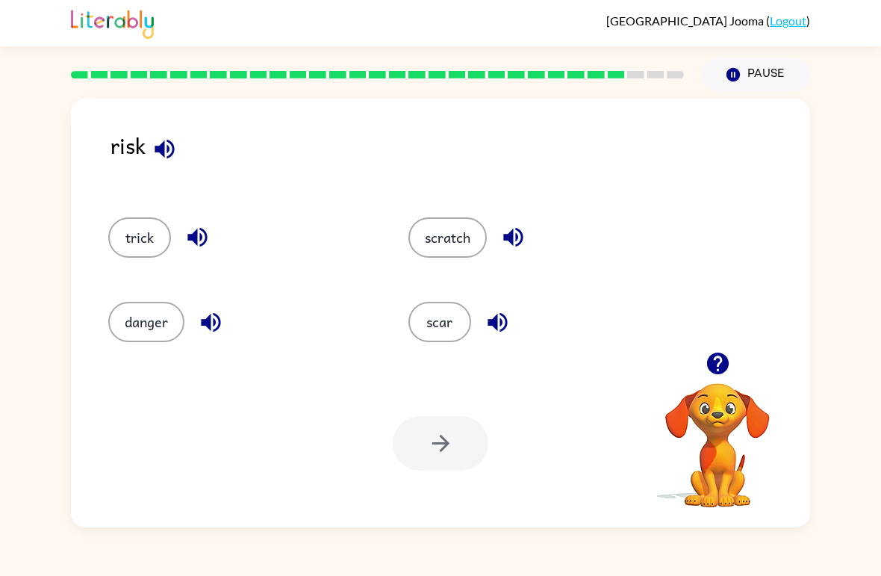
click at [143, 306] on button "danger" at bounding box center [146, 322] width 76 height 40
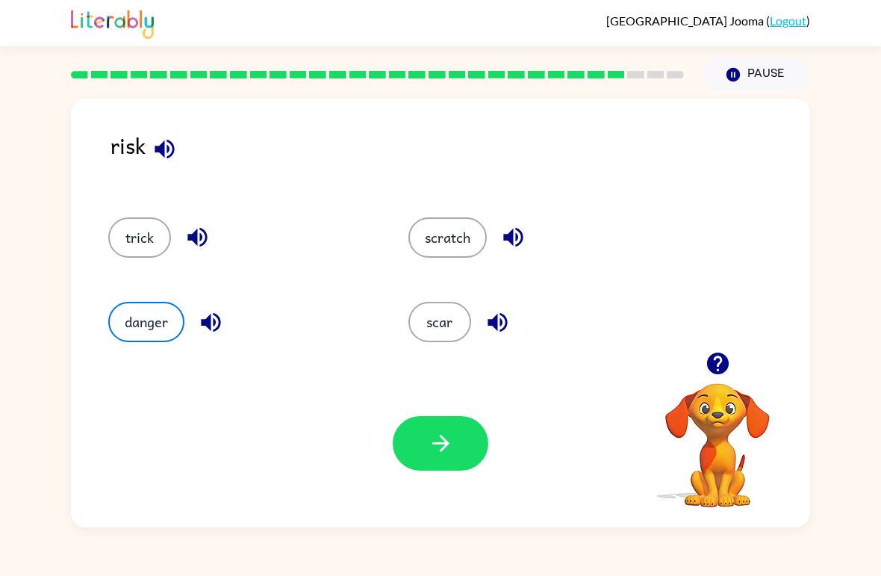
click at [446, 464] on button "button" at bounding box center [441, 443] width 96 height 55
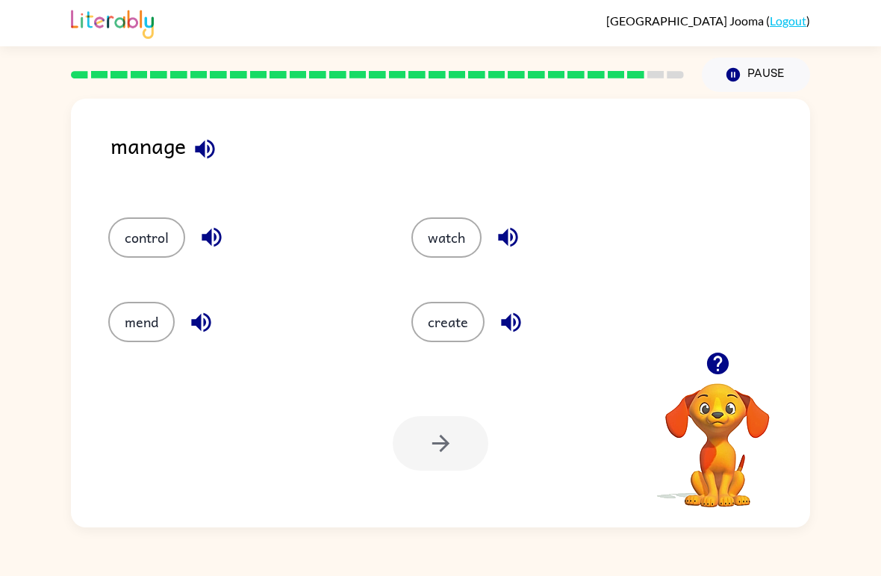
click at [147, 231] on button "control" at bounding box center [146, 237] width 77 height 40
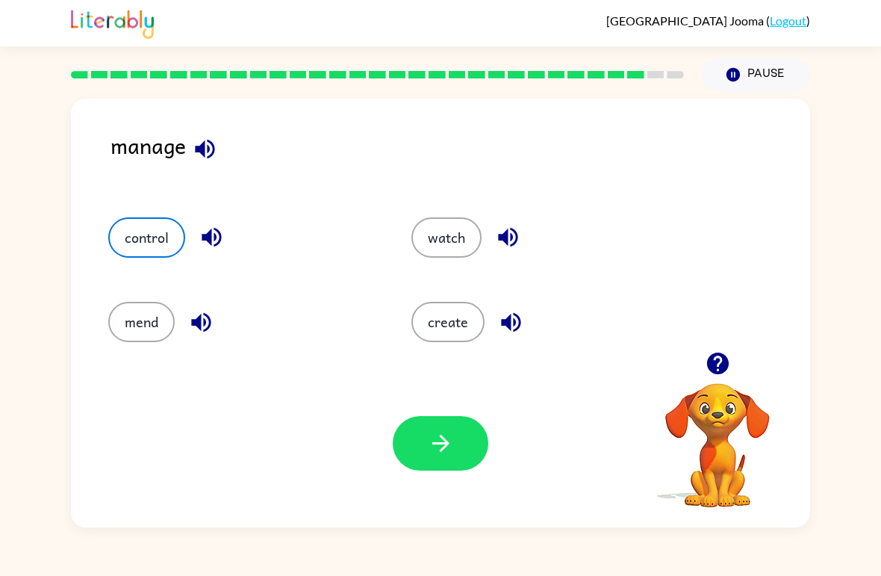
click at [435, 444] on icon "button" at bounding box center [440, 443] width 17 height 17
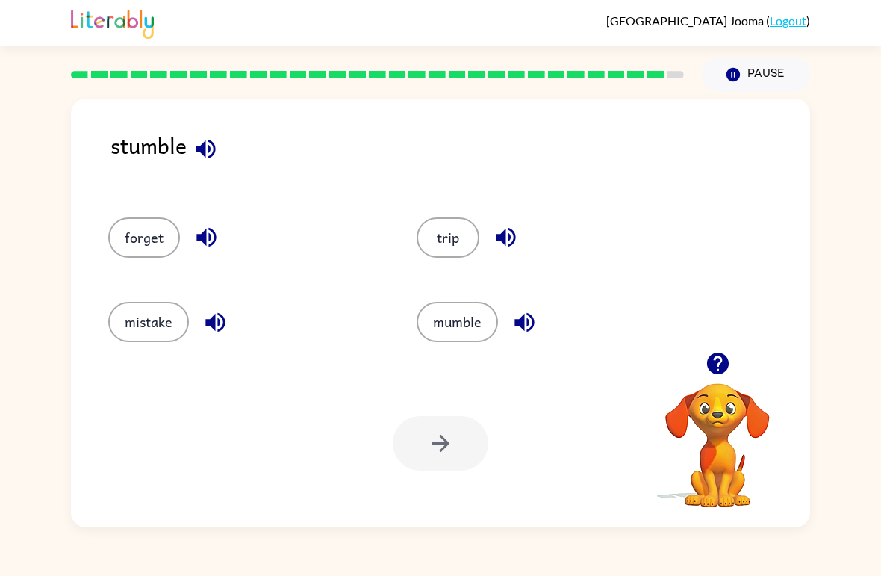
click at [452, 461] on div at bounding box center [441, 443] width 96 height 55
click at [435, 257] on button "trip" at bounding box center [448, 237] width 63 height 40
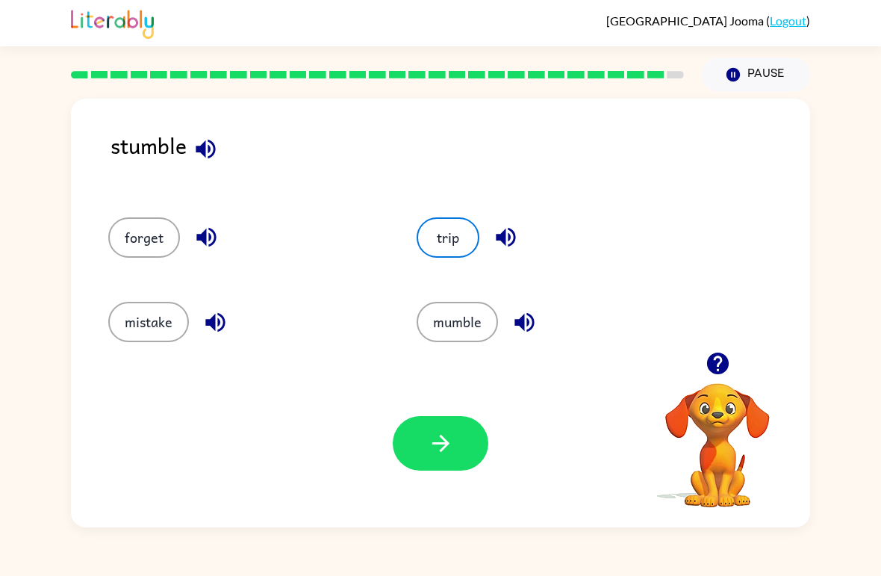
click at [439, 262] on div "trip" at bounding box center [542, 231] width 308 height 84
click at [467, 439] on button "button" at bounding box center [441, 443] width 96 height 55
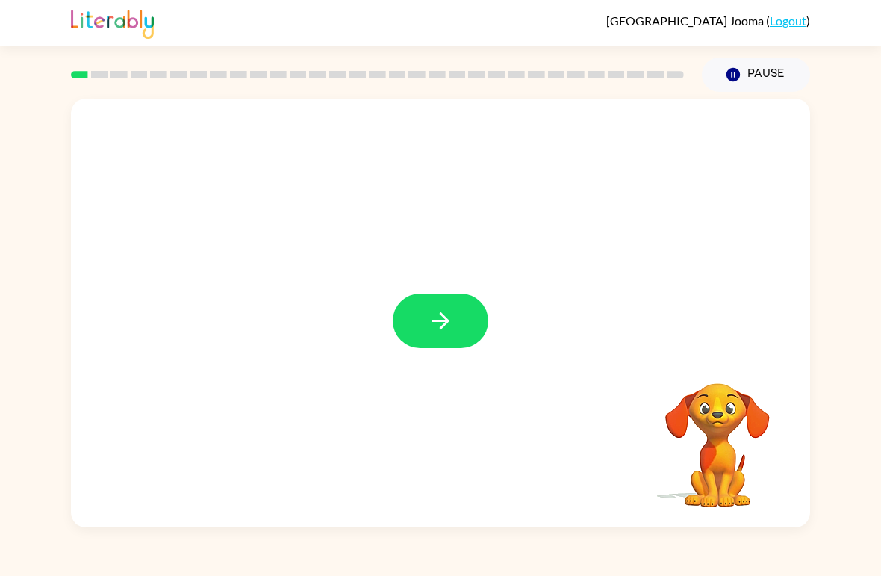
click at [467, 328] on button "button" at bounding box center [441, 320] width 96 height 55
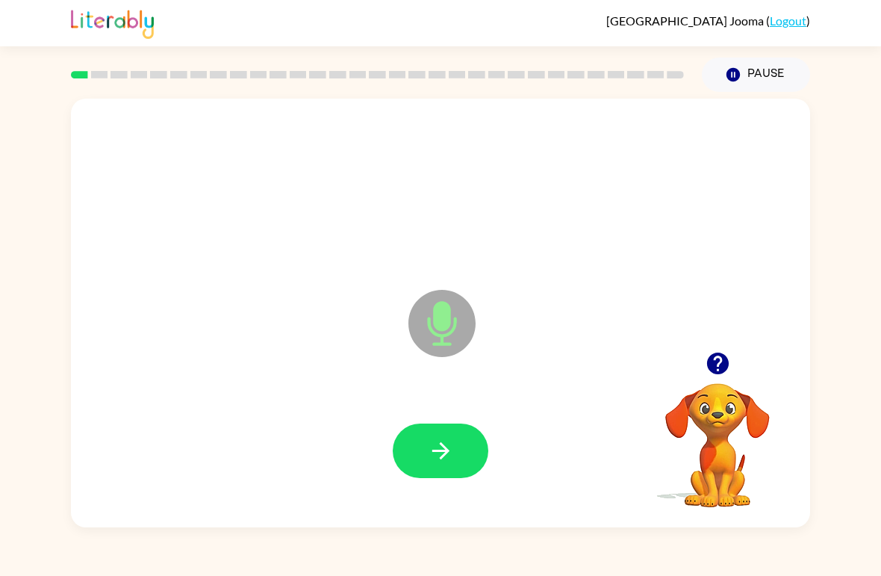
click at [421, 441] on button "button" at bounding box center [441, 450] width 96 height 55
click at [449, 455] on icon "button" at bounding box center [441, 450] width 26 height 26
click at [433, 332] on icon "Microphone The Microphone is here when it is your turn to talk" at bounding box center [517, 342] width 224 height 112
click at [455, 453] on button "button" at bounding box center [441, 450] width 96 height 55
click at [466, 437] on button "button" at bounding box center [441, 450] width 96 height 55
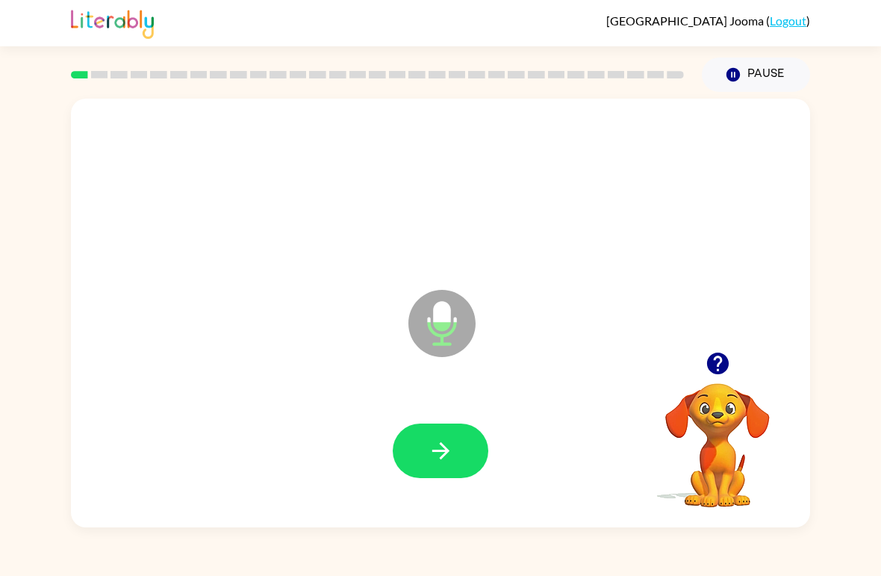
click at [458, 456] on button "button" at bounding box center [441, 450] width 96 height 55
click at [453, 454] on icon "button" at bounding box center [441, 450] width 26 height 26
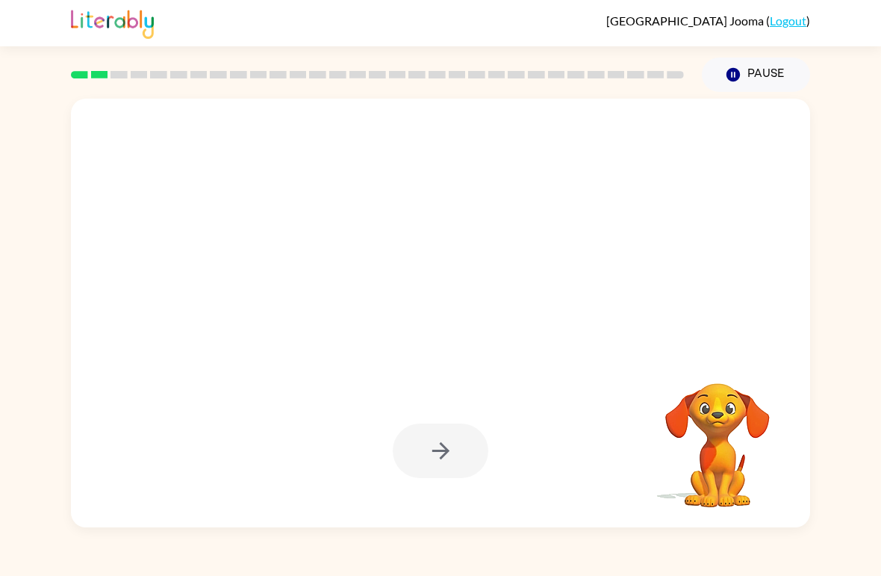
click at [450, 440] on div at bounding box center [441, 450] width 96 height 55
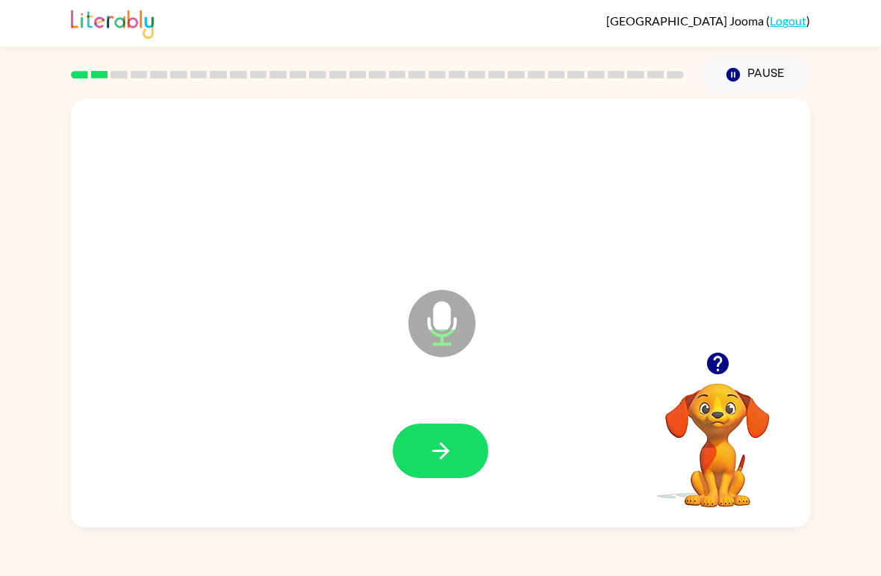
click at [455, 461] on button "button" at bounding box center [441, 450] width 96 height 55
click at [452, 455] on icon "button" at bounding box center [441, 450] width 26 height 26
click at [478, 448] on button "button" at bounding box center [441, 450] width 96 height 55
click at [457, 449] on button "button" at bounding box center [441, 450] width 96 height 55
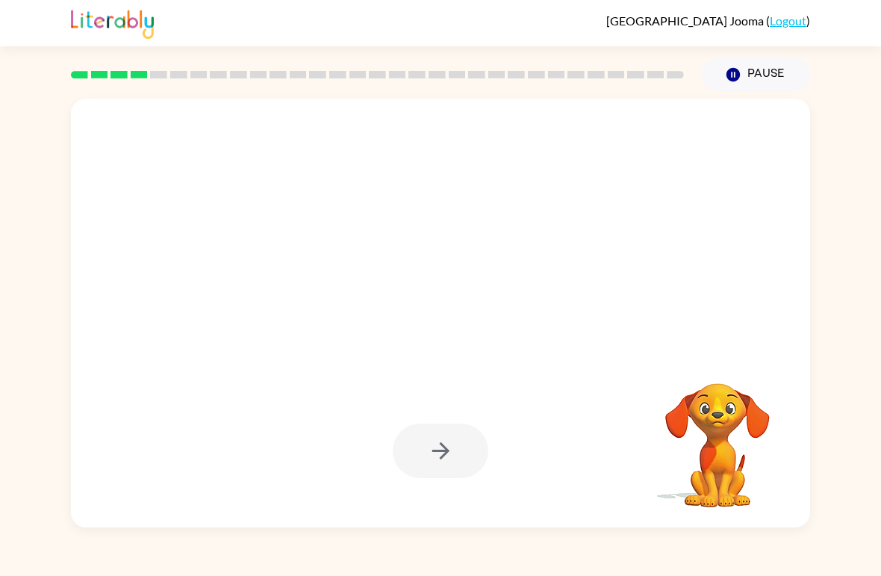
click at [444, 440] on div at bounding box center [441, 450] width 96 height 55
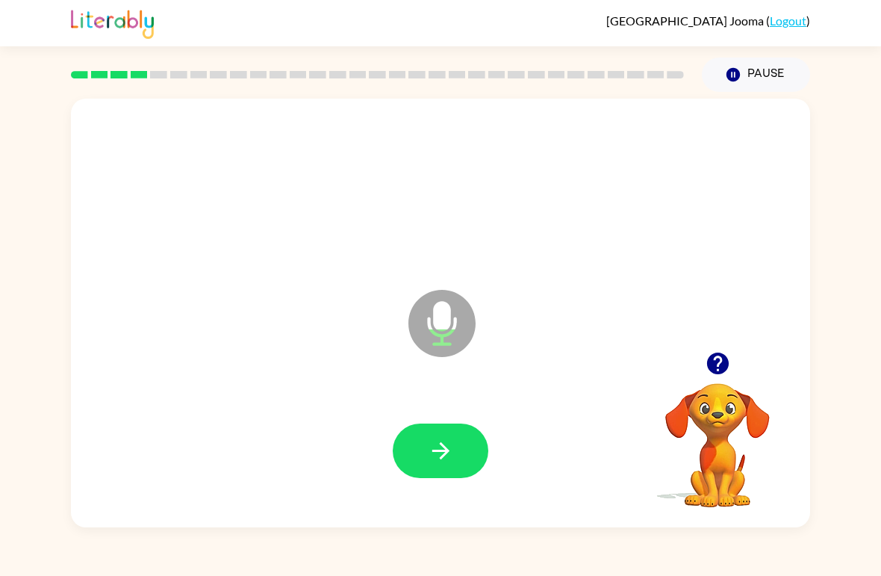
click at [459, 454] on button "button" at bounding box center [441, 450] width 96 height 55
click at [447, 452] on icon "button" at bounding box center [440, 450] width 17 height 17
click at [455, 456] on button "button" at bounding box center [441, 450] width 96 height 55
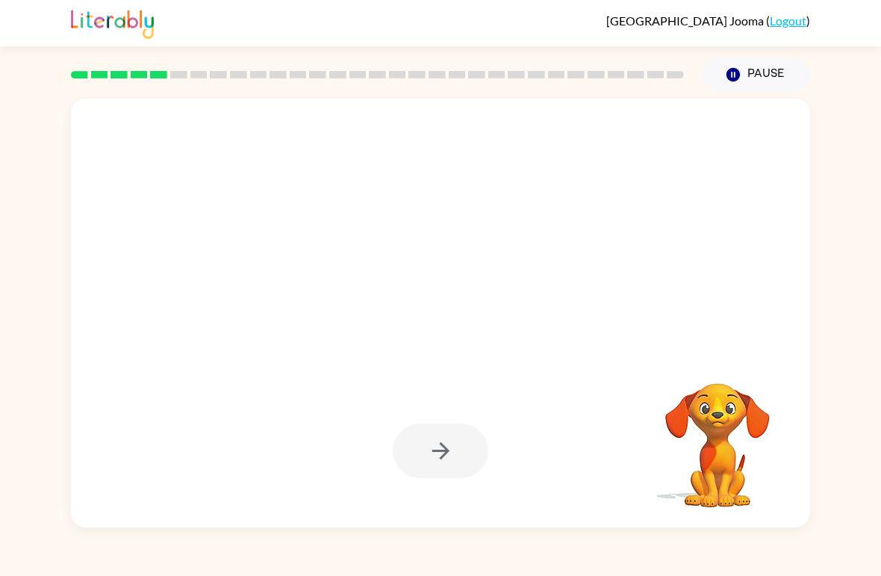
click at [473, 455] on div at bounding box center [441, 450] width 96 height 55
click at [438, 452] on div at bounding box center [441, 450] width 96 height 55
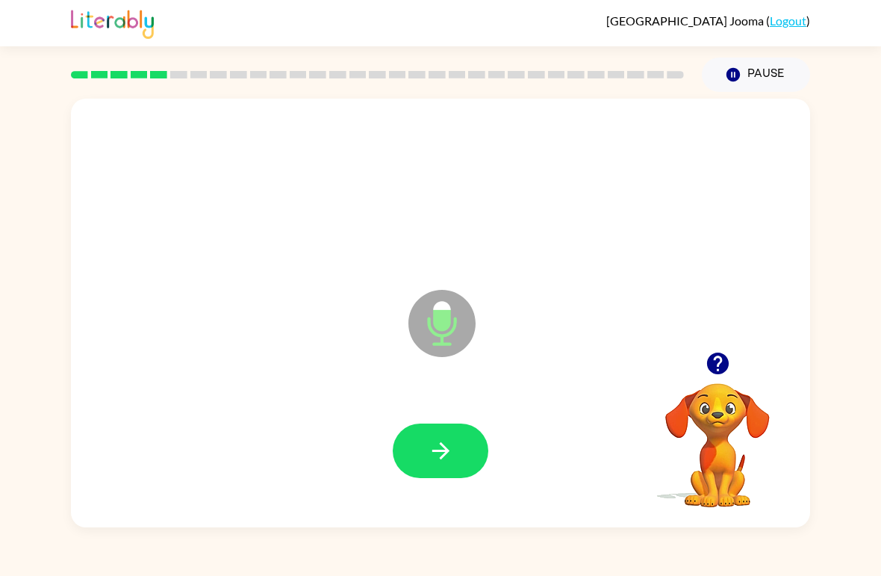
click at [446, 461] on icon "button" at bounding box center [441, 450] width 26 height 26
click at [459, 443] on button "button" at bounding box center [441, 450] width 96 height 55
click at [447, 462] on icon "button" at bounding box center [441, 450] width 26 height 26
click at [461, 449] on button "button" at bounding box center [441, 450] width 96 height 55
click at [444, 453] on icon "button" at bounding box center [441, 450] width 26 height 26
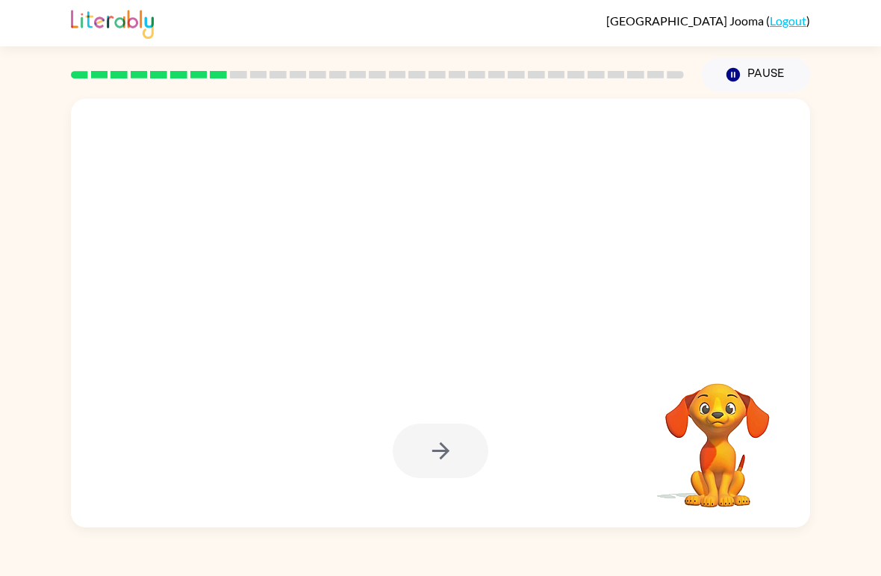
click at [458, 446] on div at bounding box center [441, 450] width 96 height 55
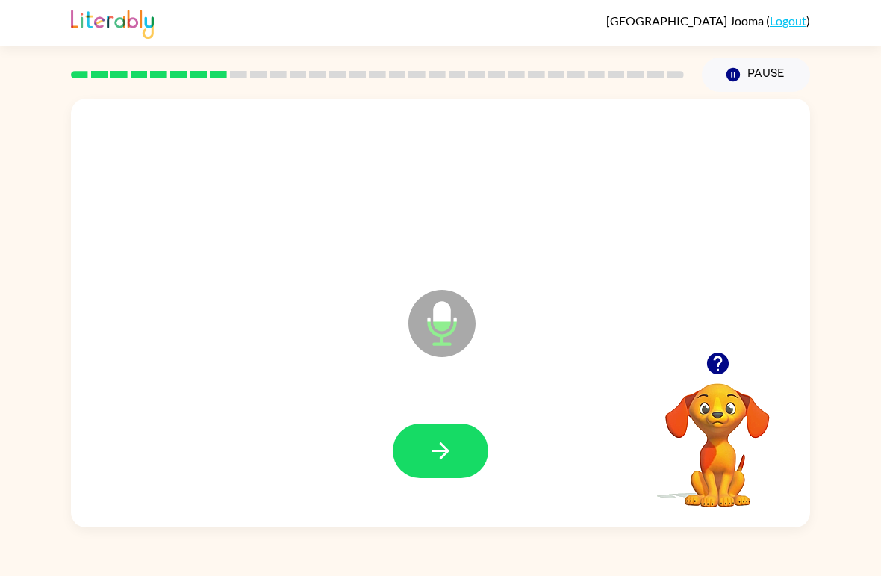
click at [444, 446] on icon "button" at bounding box center [440, 450] width 17 height 17
click at [454, 442] on button "button" at bounding box center [441, 450] width 96 height 55
click at [458, 444] on button "button" at bounding box center [441, 450] width 96 height 55
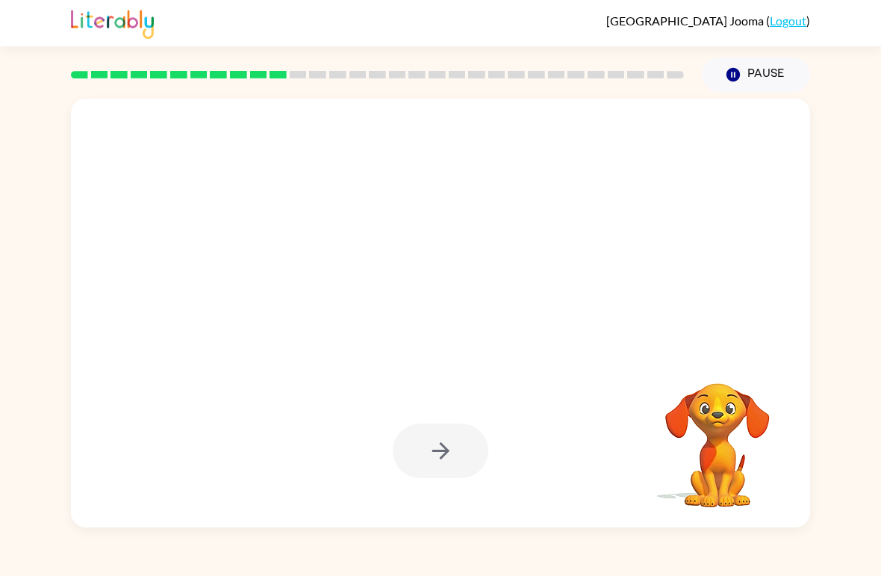
click at [444, 447] on div at bounding box center [441, 450] width 96 height 55
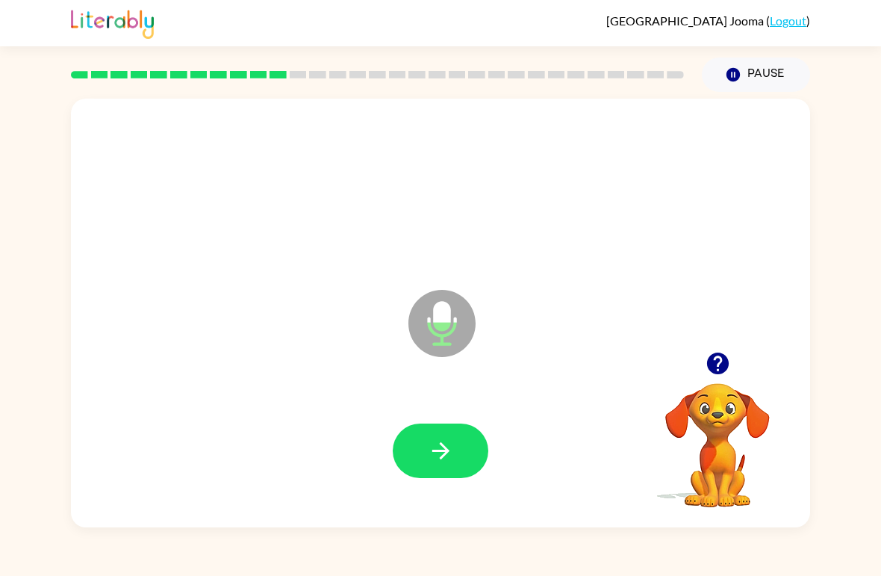
click at [455, 438] on button "button" at bounding box center [441, 450] width 96 height 55
click at [452, 443] on icon "button" at bounding box center [441, 450] width 26 height 26
click at [448, 450] on icon "button" at bounding box center [440, 450] width 17 height 17
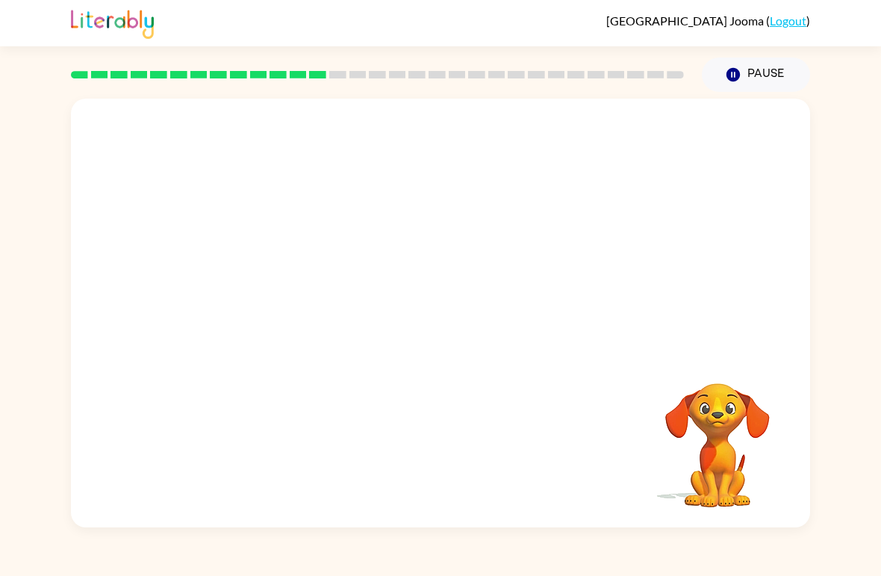
click at [537, 402] on div at bounding box center [440, 451] width 709 height 123
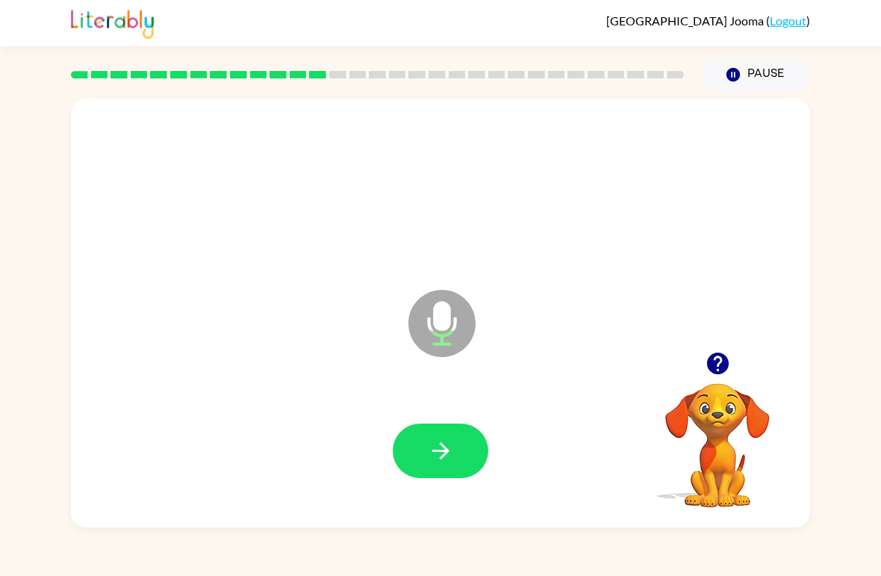
click at [459, 448] on button "button" at bounding box center [441, 450] width 96 height 55
click at [449, 445] on icon "button" at bounding box center [441, 450] width 26 height 26
click at [452, 461] on icon "button" at bounding box center [441, 450] width 26 height 26
click at [471, 452] on button "button" at bounding box center [441, 450] width 96 height 55
click at [450, 454] on icon "button" at bounding box center [441, 450] width 26 height 26
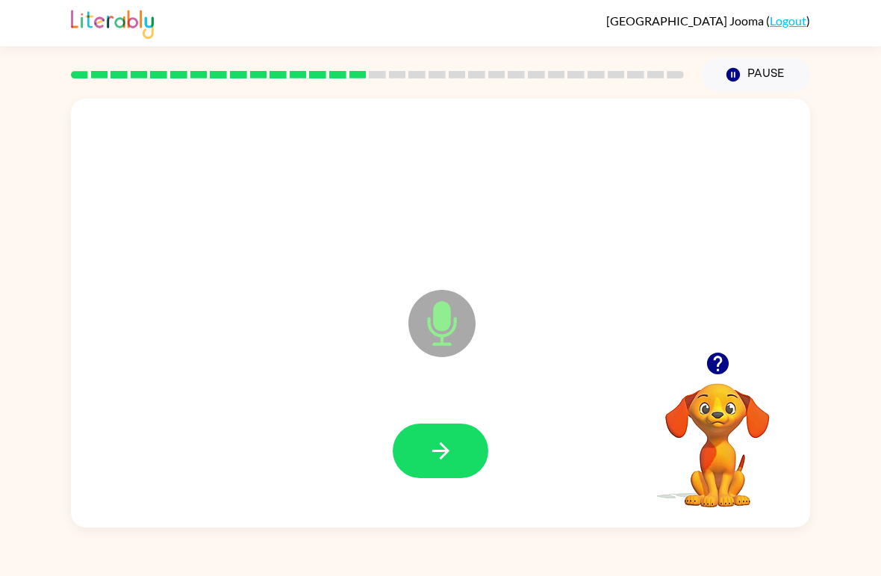
click at [467, 432] on button "button" at bounding box center [441, 450] width 96 height 55
click at [467, 455] on button "button" at bounding box center [441, 450] width 96 height 55
click at [455, 458] on button "button" at bounding box center [441, 450] width 96 height 55
click at [440, 428] on button "button" at bounding box center [441, 450] width 96 height 55
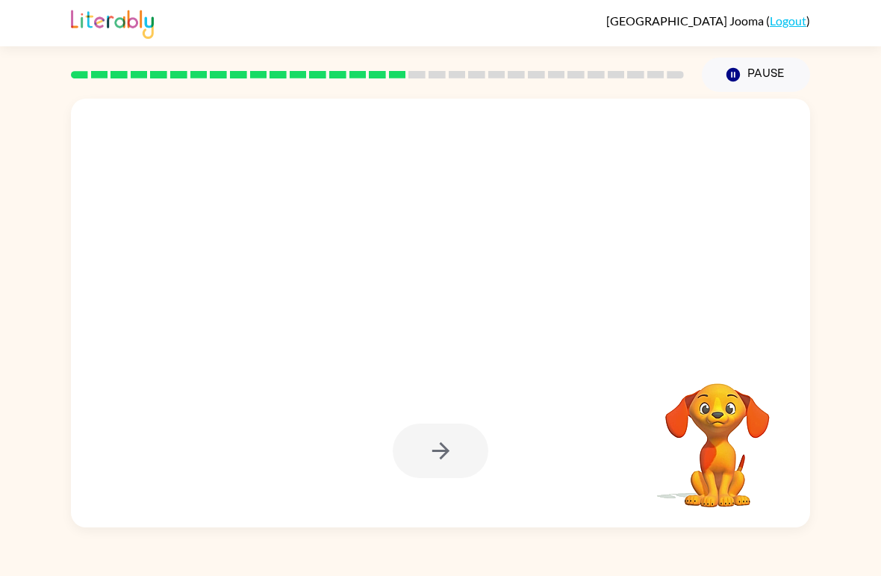
click at [452, 435] on div at bounding box center [441, 450] width 96 height 55
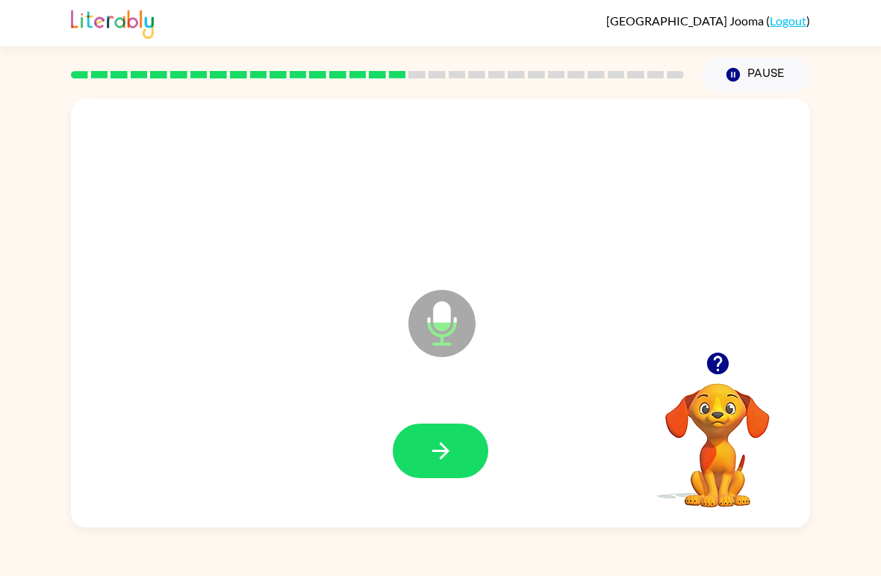
click at [459, 444] on button "button" at bounding box center [441, 450] width 96 height 55
click at [428, 447] on icon "button" at bounding box center [441, 450] width 26 height 26
click at [449, 455] on icon "button" at bounding box center [441, 450] width 26 height 26
click at [464, 455] on button "button" at bounding box center [441, 450] width 96 height 55
click at [450, 434] on button "button" at bounding box center [441, 450] width 96 height 55
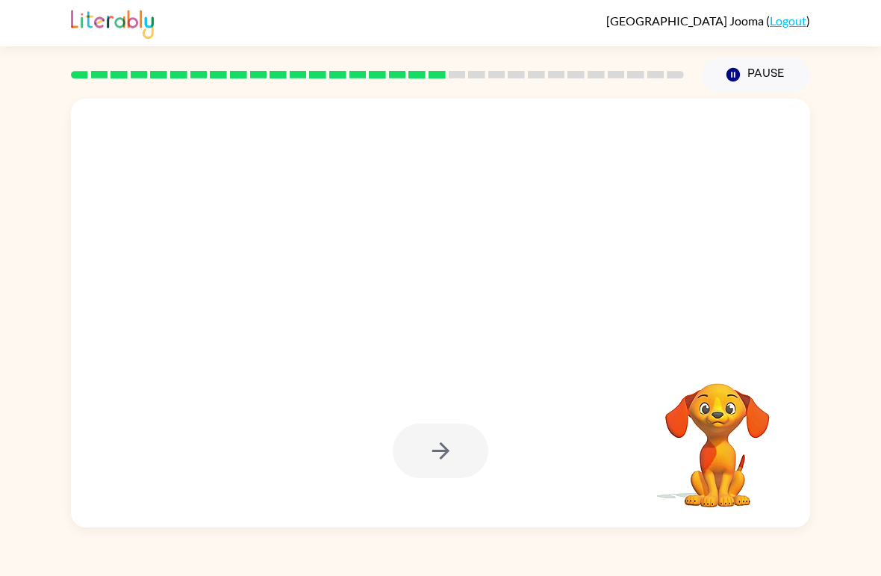
click at [433, 442] on div at bounding box center [441, 450] width 96 height 55
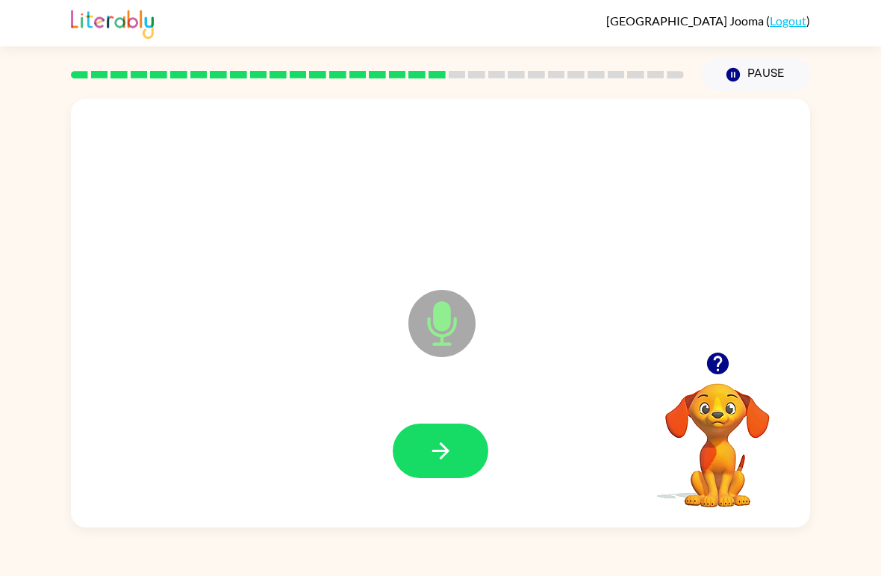
click at [470, 469] on button "button" at bounding box center [441, 450] width 96 height 55
click at [473, 464] on button "button" at bounding box center [441, 450] width 96 height 55
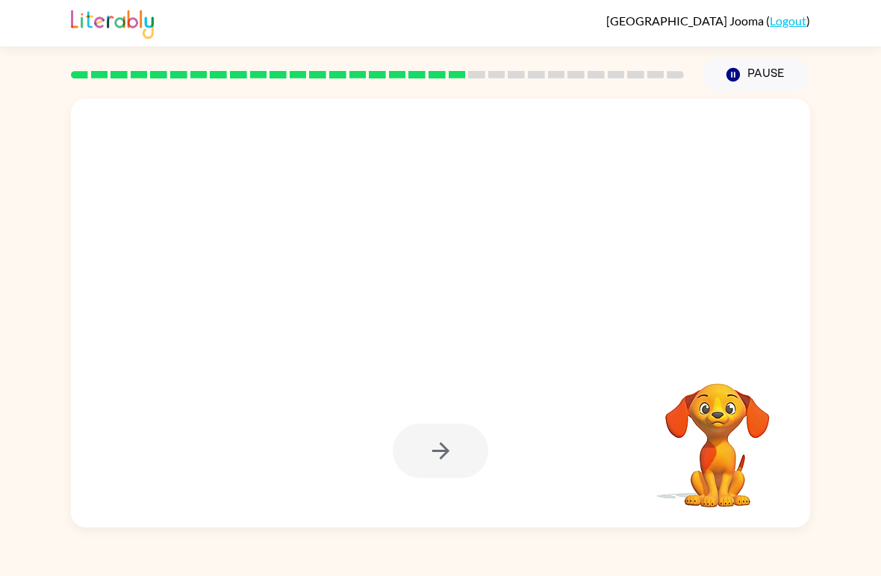
click at [609, 520] on div at bounding box center [440, 313] width 739 height 429
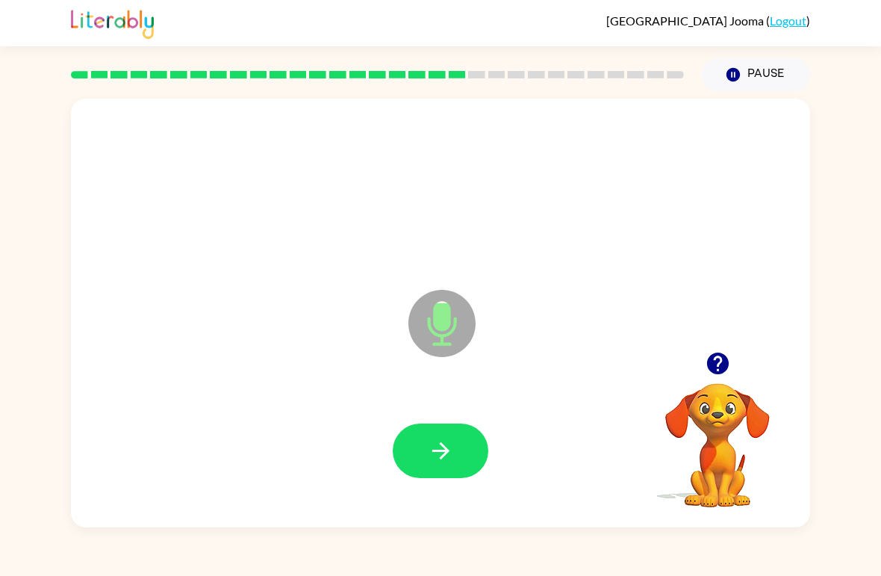
click at [438, 467] on button "button" at bounding box center [441, 450] width 96 height 55
click at [450, 440] on icon "button" at bounding box center [441, 450] width 26 height 26
click at [467, 453] on button "button" at bounding box center [441, 450] width 96 height 55
click at [467, 449] on button "button" at bounding box center [441, 450] width 96 height 55
click at [450, 452] on icon "button" at bounding box center [441, 450] width 26 height 26
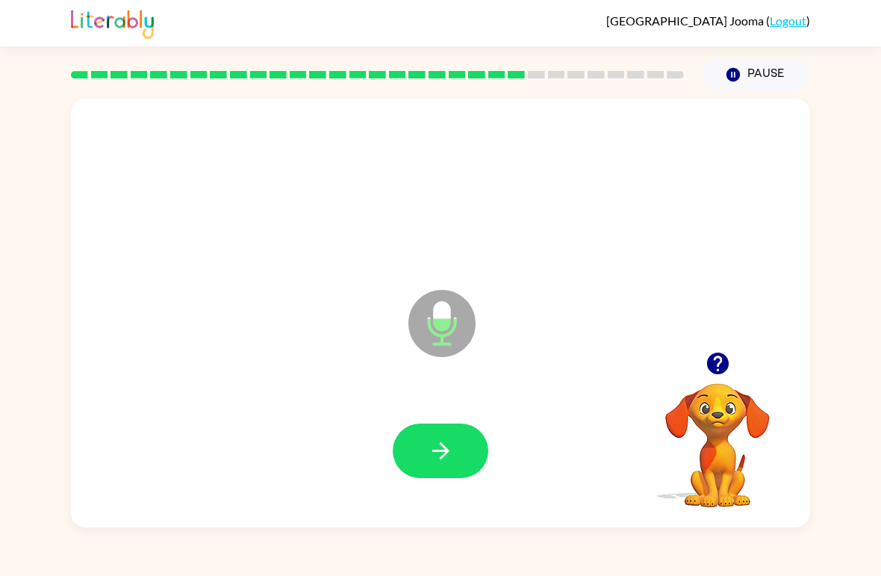
click at [455, 449] on button "button" at bounding box center [441, 450] width 96 height 55
click at [443, 445] on icon "button" at bounding box center [441, 450] width 26 height 26
click at [455, 446] on button "button" at bounding box center [441, 450] width 96 height 55
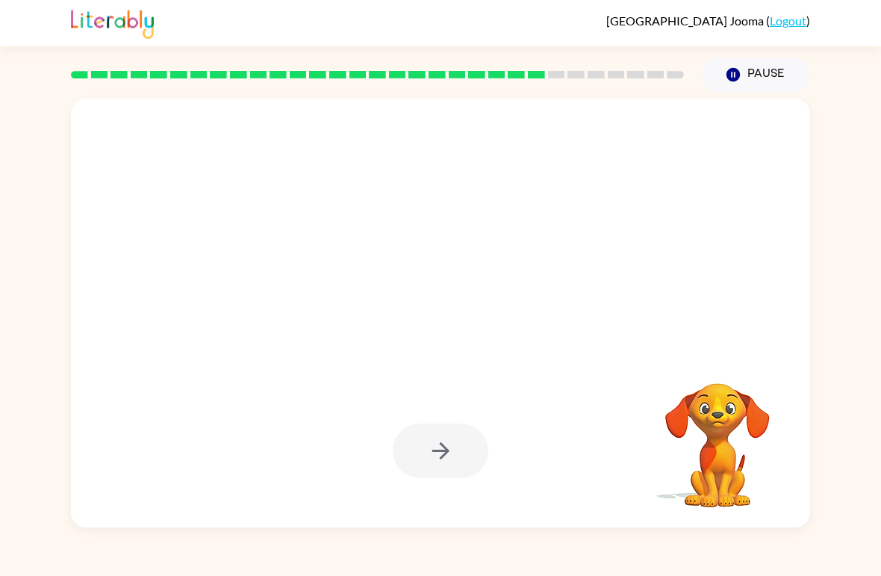
click at [470, 467] on div at bounding box center [441, 450] width 96 height 55
click at [455, 449] on div at bounding box center [441, 450] width 96 height 55
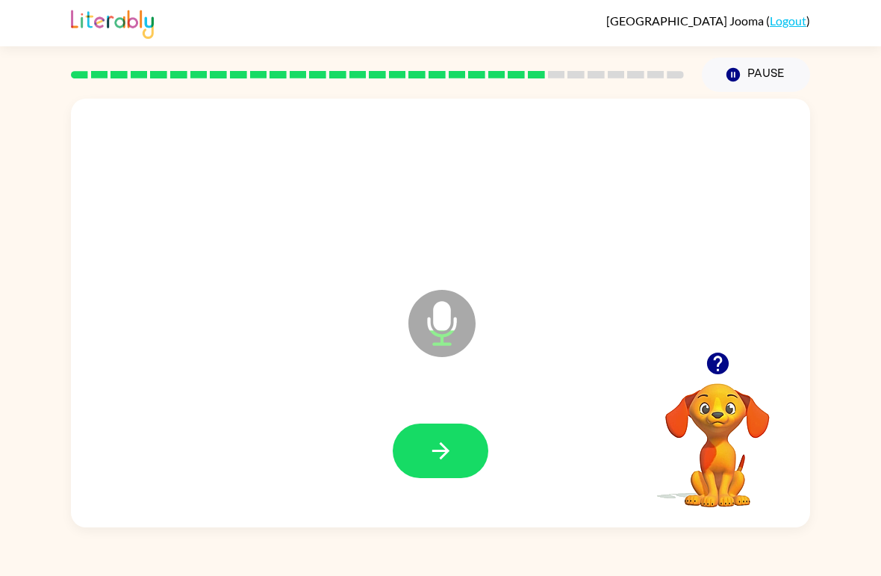
click at [446, 457] on icon "button" at bounding box center [441, 450] width 26 height 26
click at [458, 458] on button "button" at bounding box center [441, 450] width 96 height 55
click at [468, 452] on button "button" at bounding box center [441, 450] width 96 height 55
click at [461, 458] on button "button" at bounding box center [441, 450] width 96 height 55
click at [457, 458] on button "button" at bounding box center [441, 450] width 96 height 55
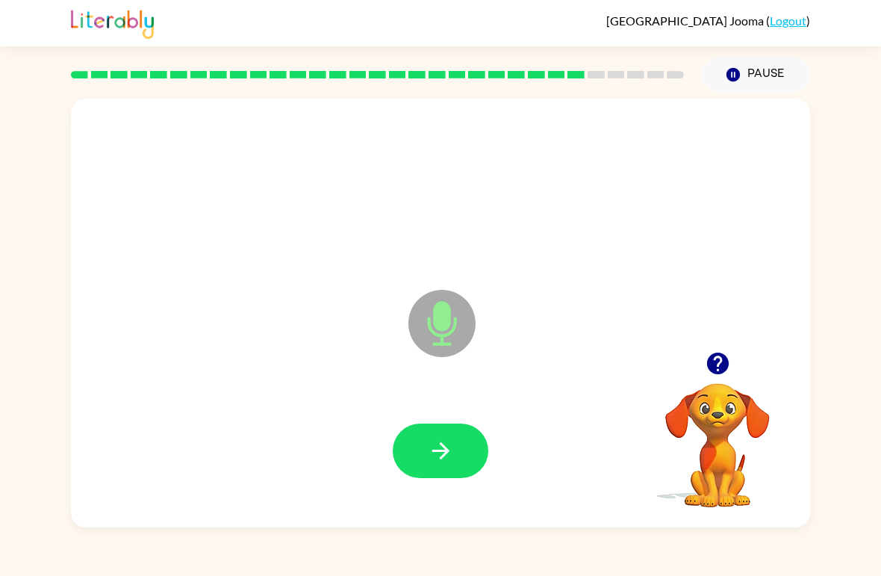
click at [460, 458] on button "button" at bounding box center [441, 450] width 96 height 55
click at [452, 450] on icon "button" at bounding box center [441, 450] width 26 height 26
click at [455, 453] on button "button" at bounding box center [441, 450] width 96 height 55
click at [475, 446] on button "button" at bounding box center [441, 450] width 96 height 55
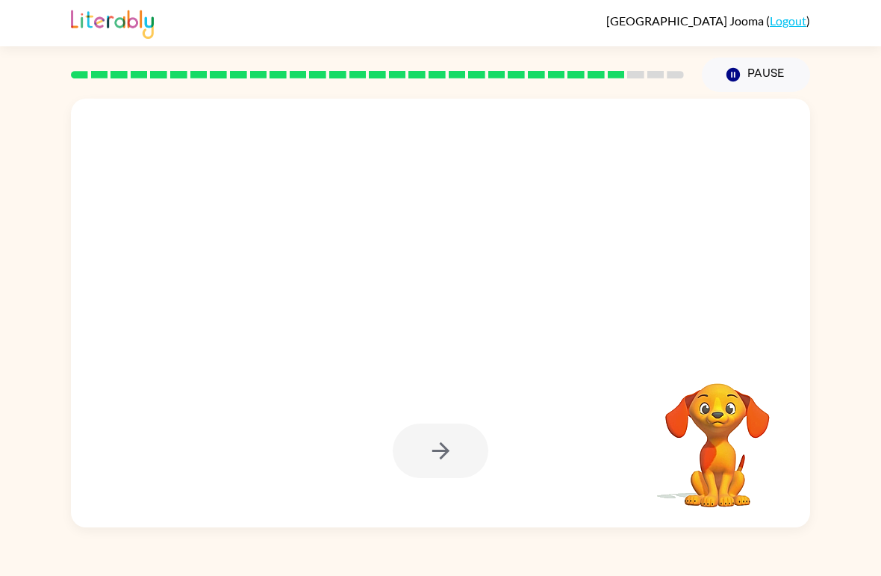
click at [755, 67] on button "Pause Pause" at bounding box center [756, 74] width 108 height 34
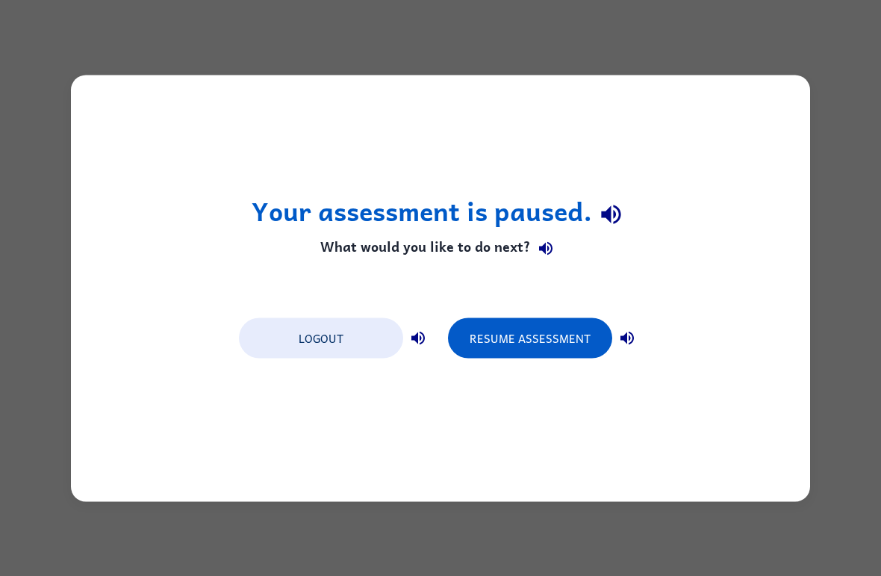
click at [335, 337] on button "Logout" at bounding box center [321, 337] width 164 height 40
